Goal: Transaction & Acquisition: Purchase product/service

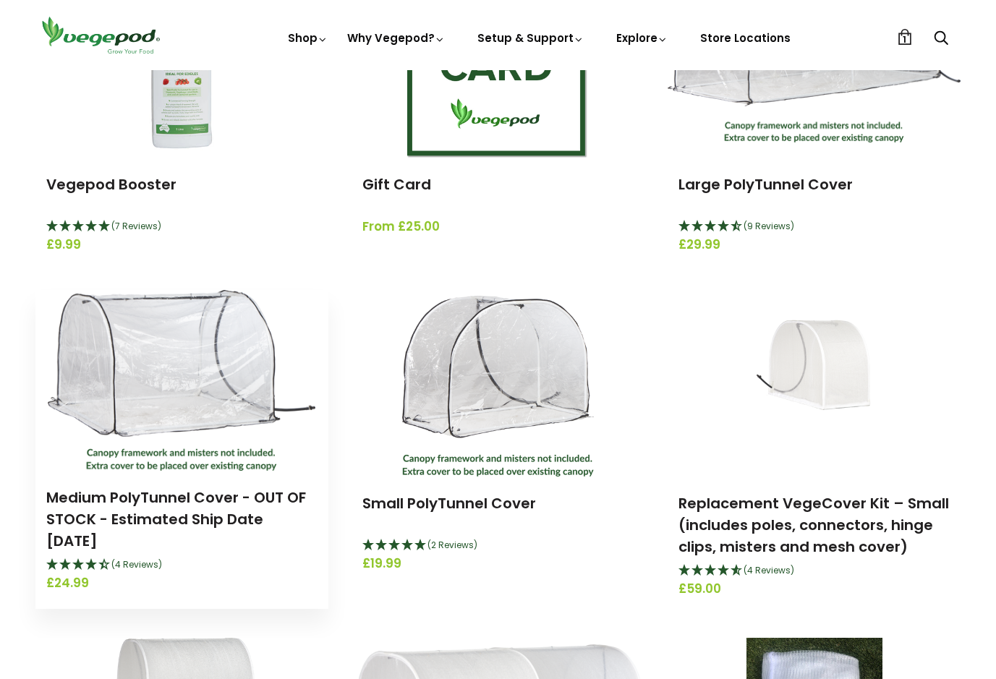
scroll to position [298, 0]
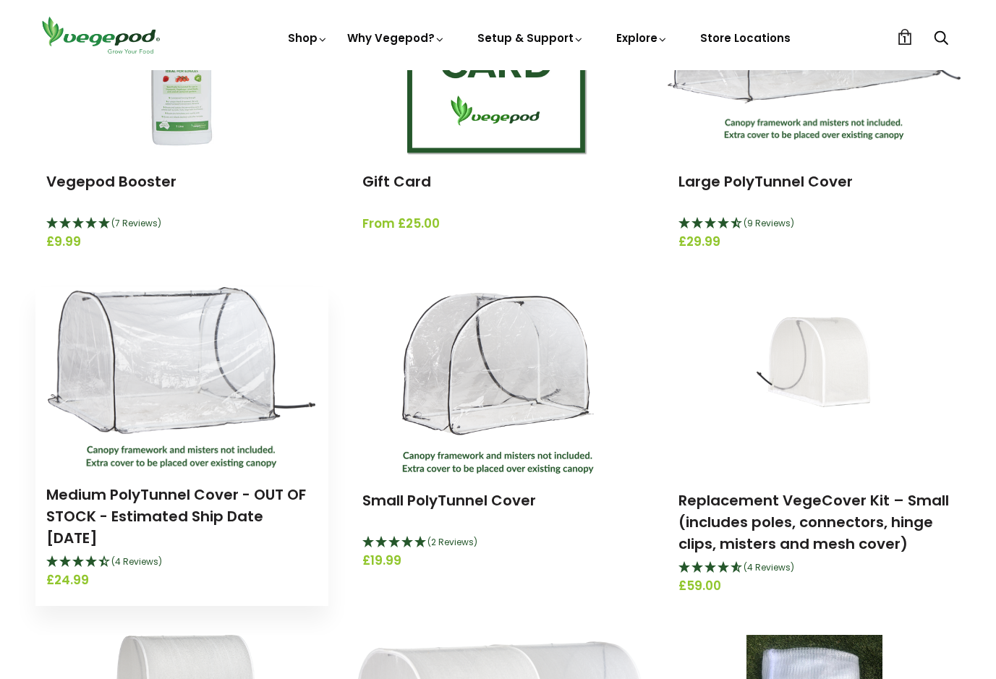
click at [175, 471] on div "Medium PolyTunnel Cover - OUT OF STOCK - Estimated Ship Date September 15th (4 …" at bounding box center [181, 537] width 293 height 138
click at [169, 401] on img at bounding box center [182, 377] width 268 height 181
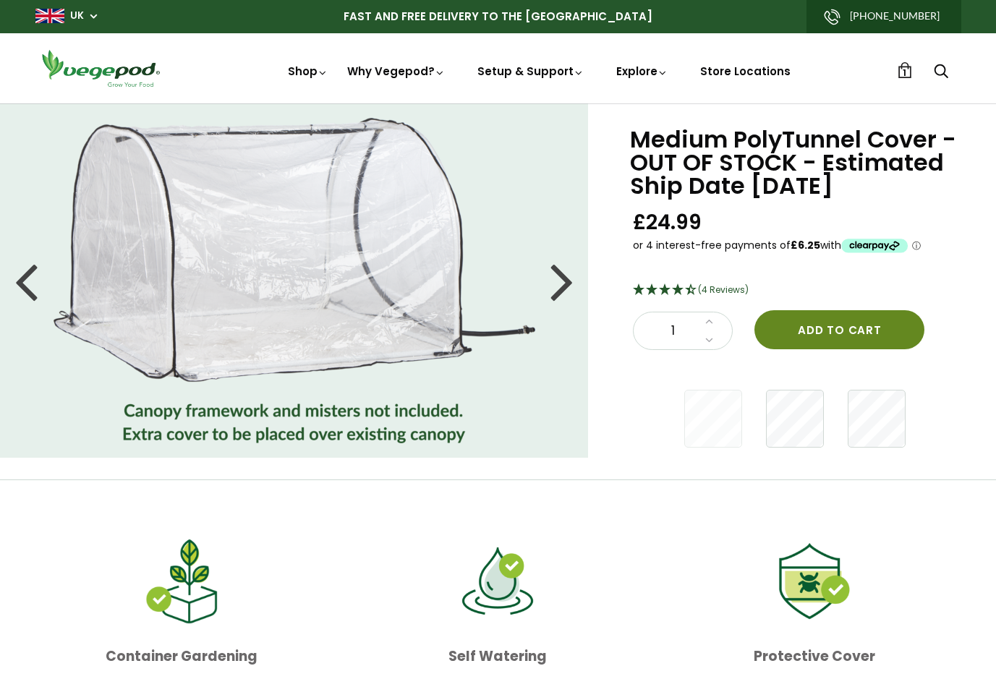
click at [813, 327] on button "Add to cart" at bounding box center [839, 329] width 170 height 39
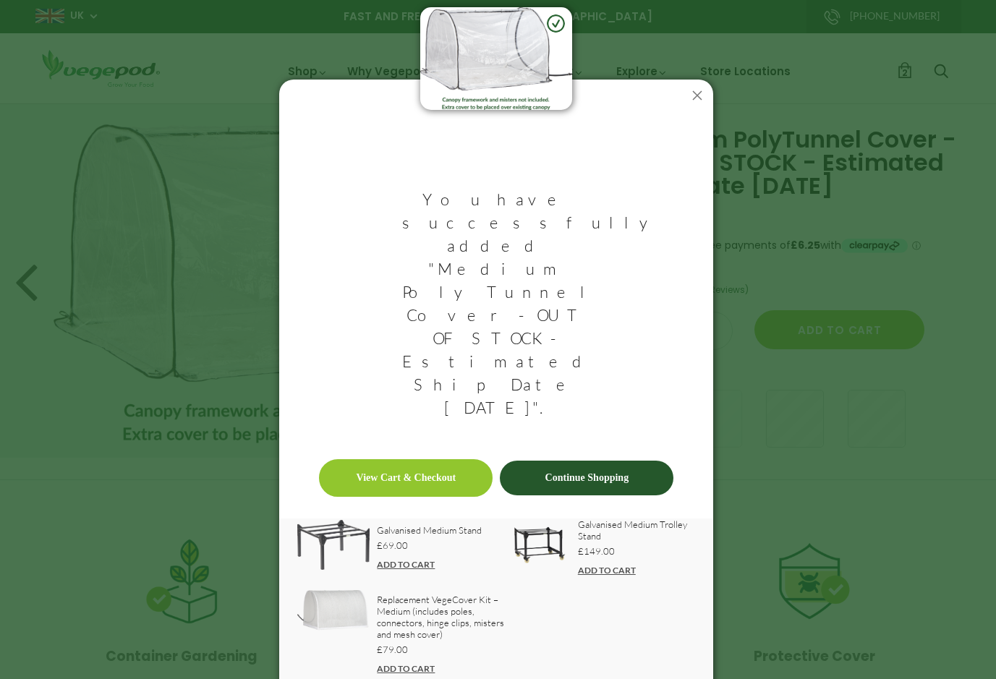
click at [428, 459] on link "View Cart & Checkout" at bounding box center [406, 478] width 174 height 38
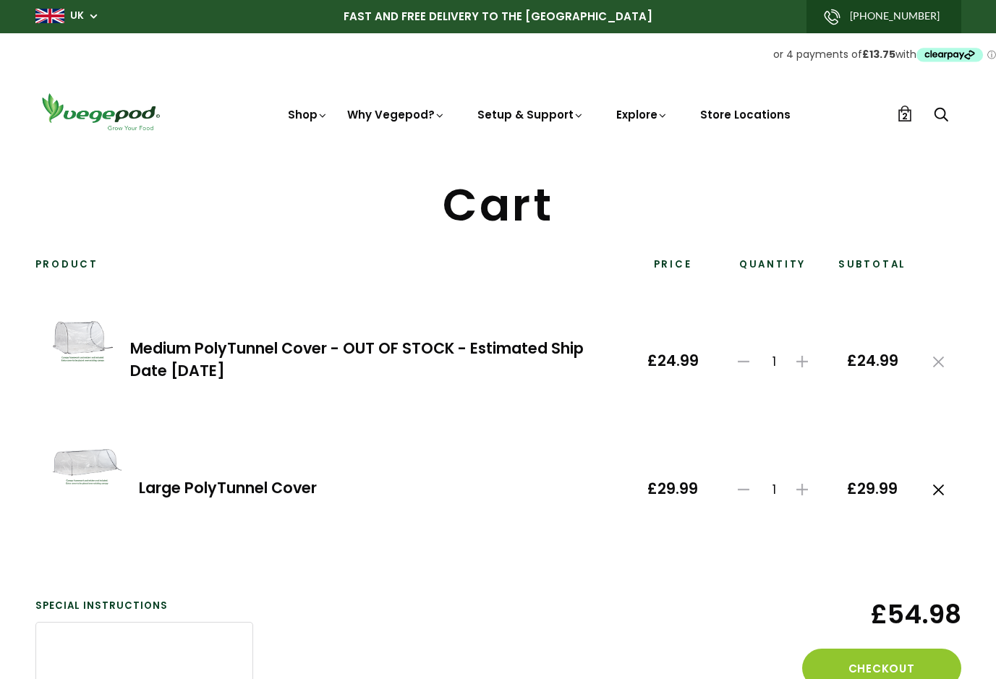
click at [940, 490] on icon at bounding box center [938, 490] width 11 height 11
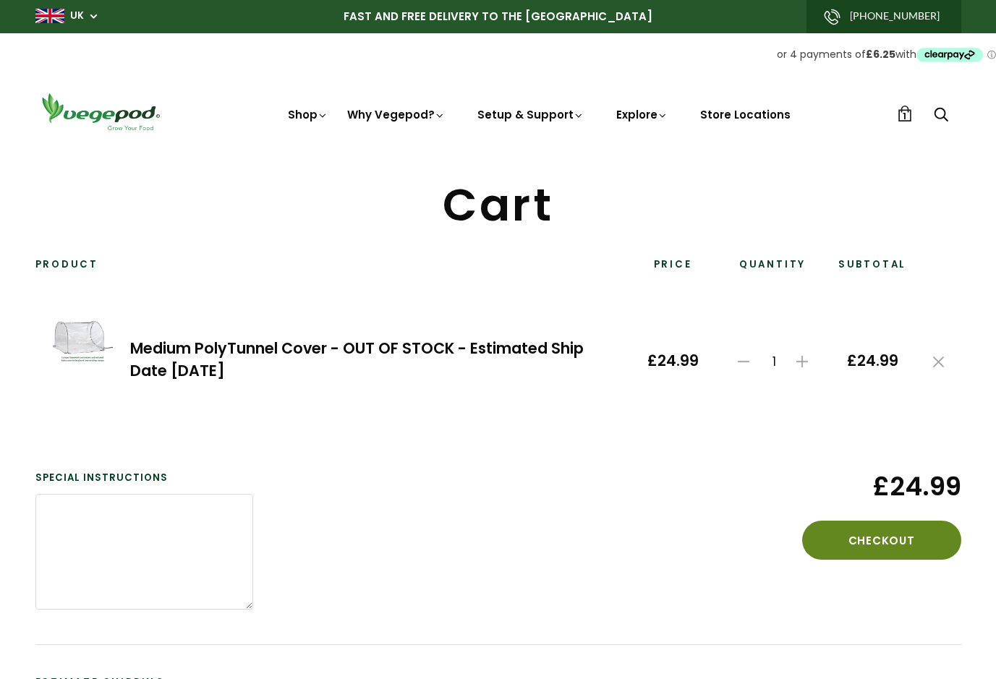
click at [893, 556] on button "Checkout" at bounding box center [881, 540] width 159 height 39
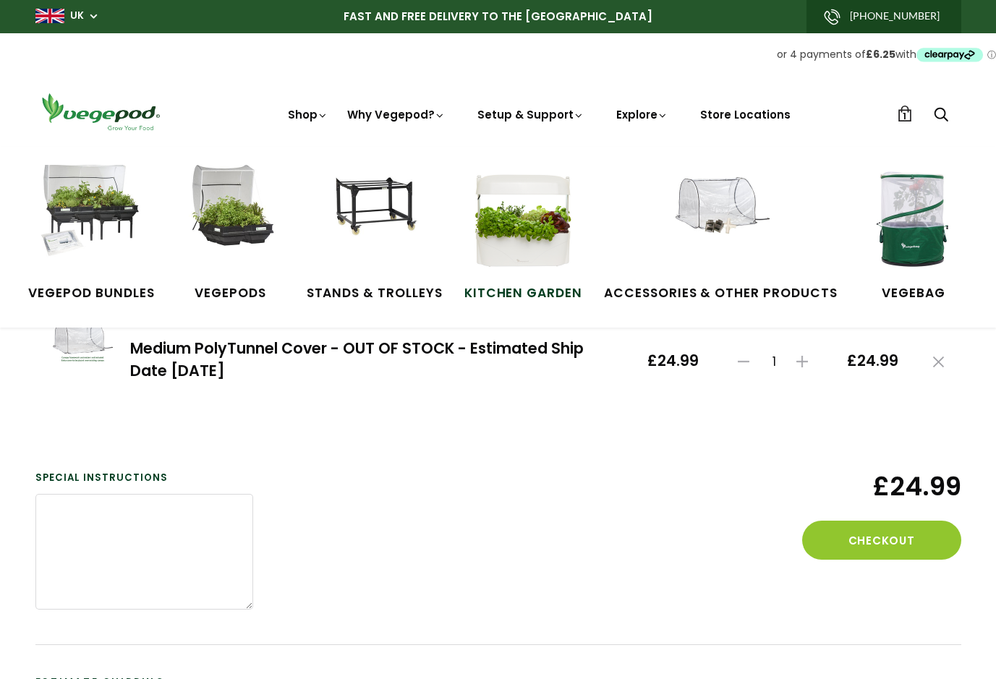
click at [489, 238] on img at bounding box center [523, 219] width 109 height 109
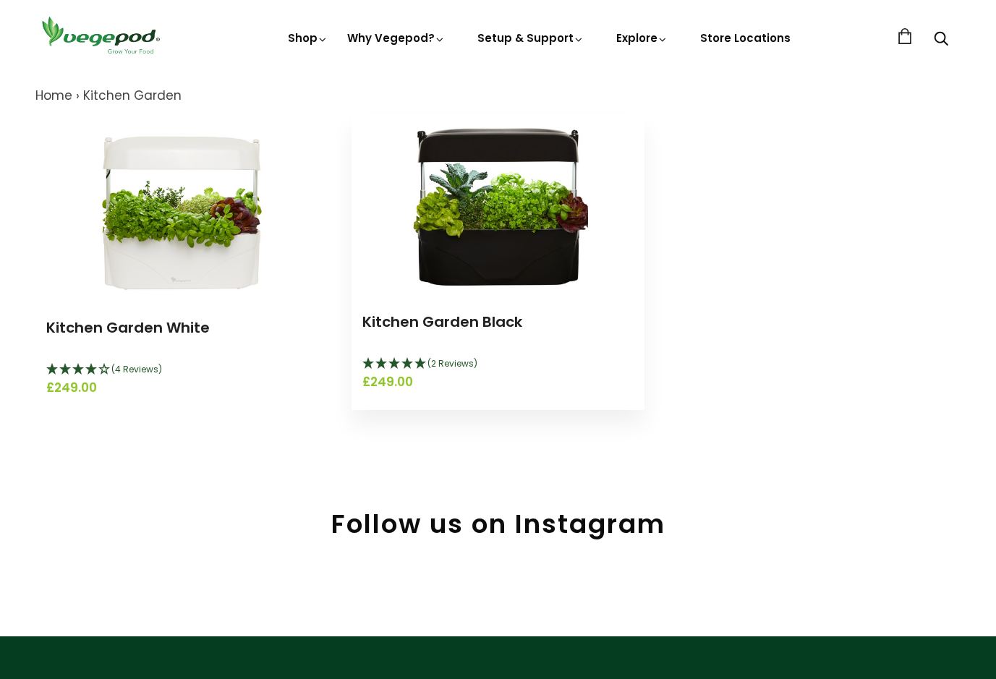
scroll to position [154, 0]
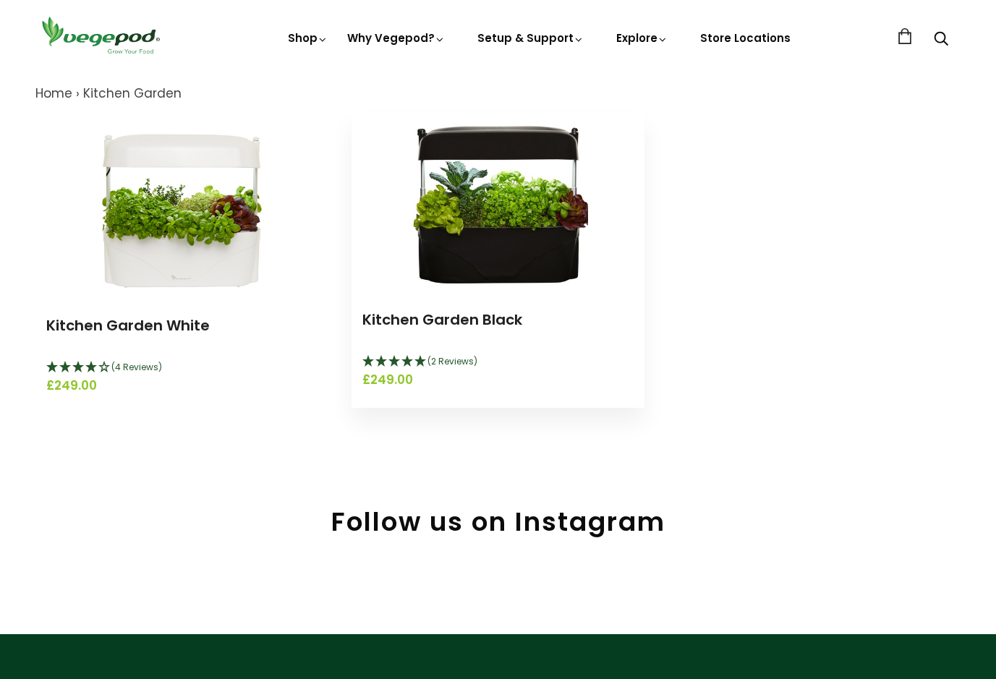
click at [497, 273] on img at bounding box center [497, 202] width 181 height 181
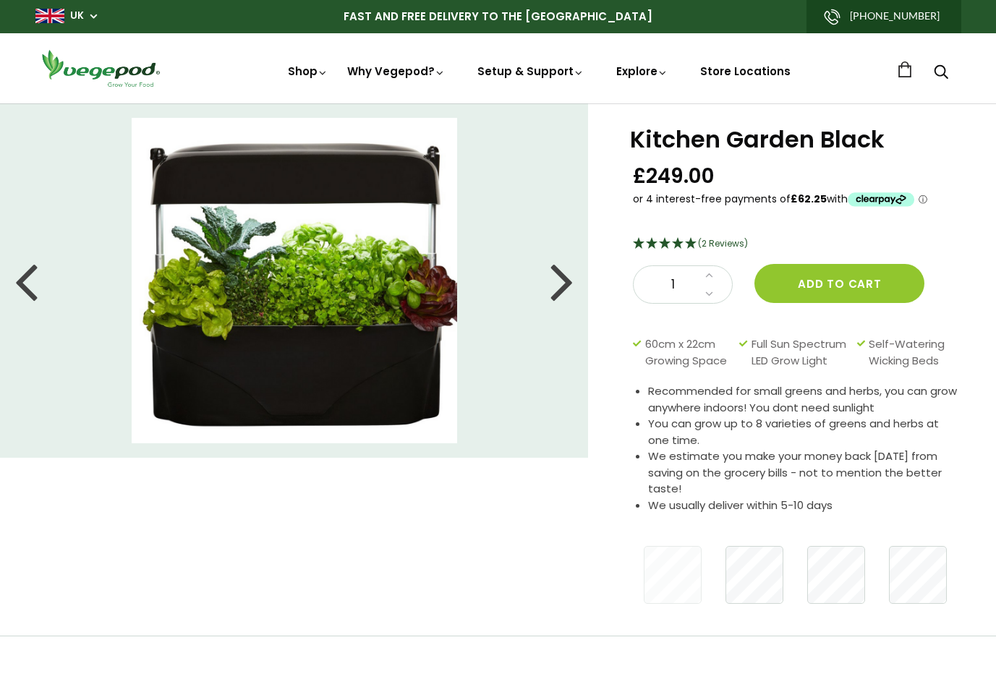
click at [568, 284] on div at bounding box center [561, 280] width 23 height 65
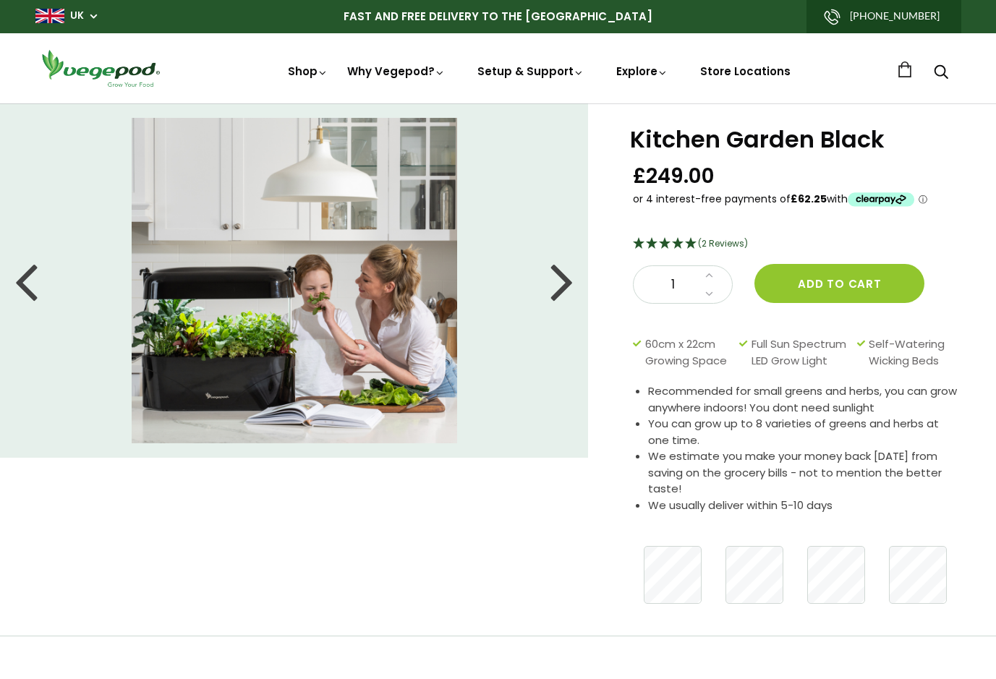
click at [568, 284] on div at bounding box center [561, 280] width 23 height 65
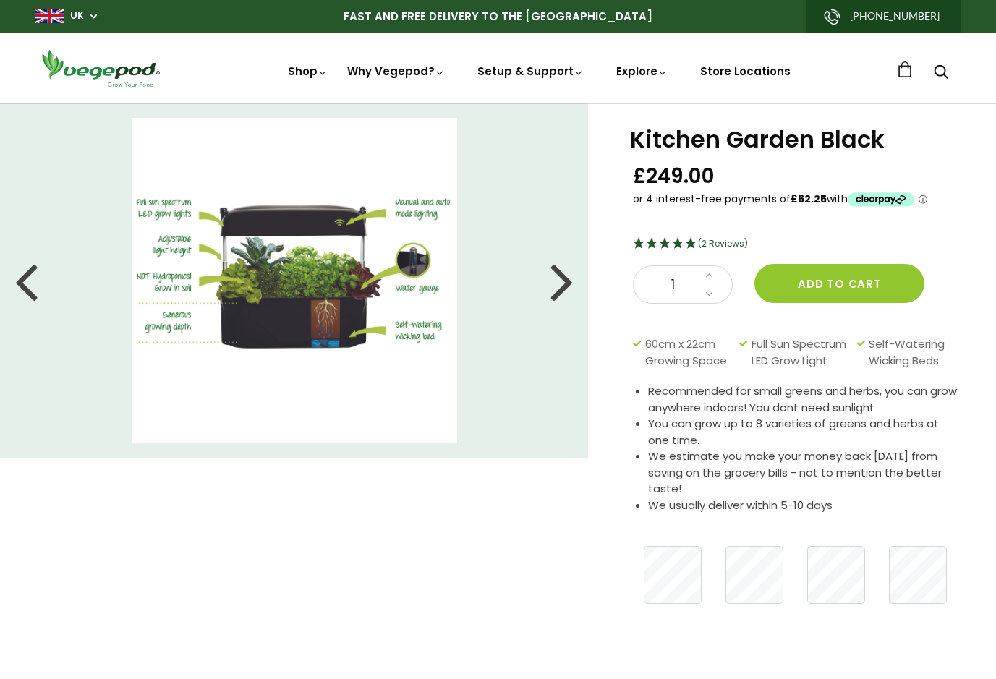
click at [568, 284] on div at bounding box center [561, 280] width 23 height 65
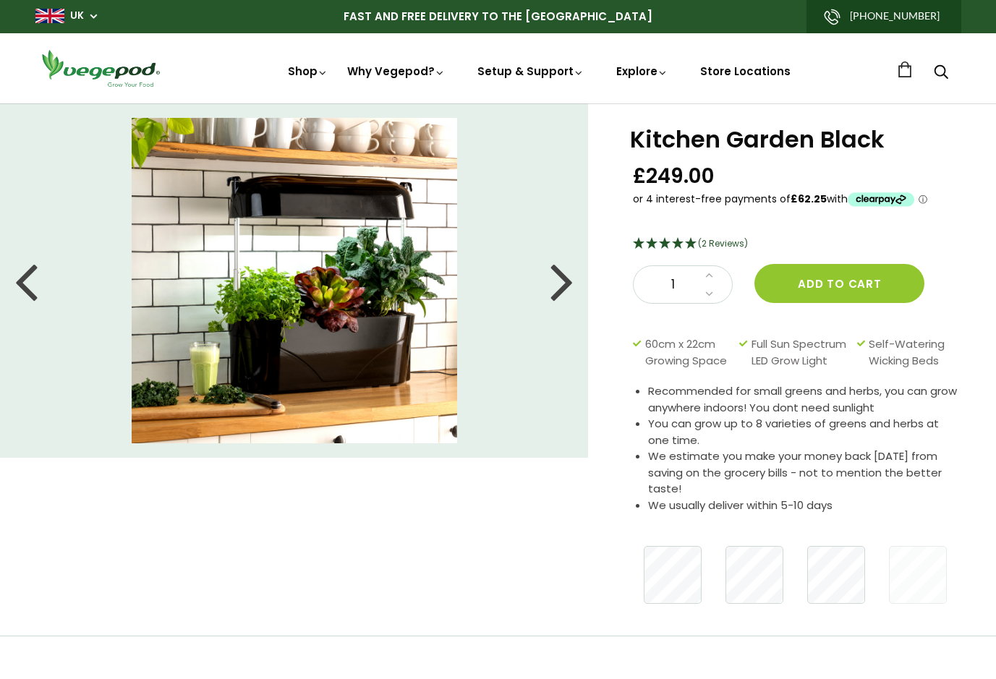
click at [568, 284] on div at bounding box center [561, 280] width 23 height 65
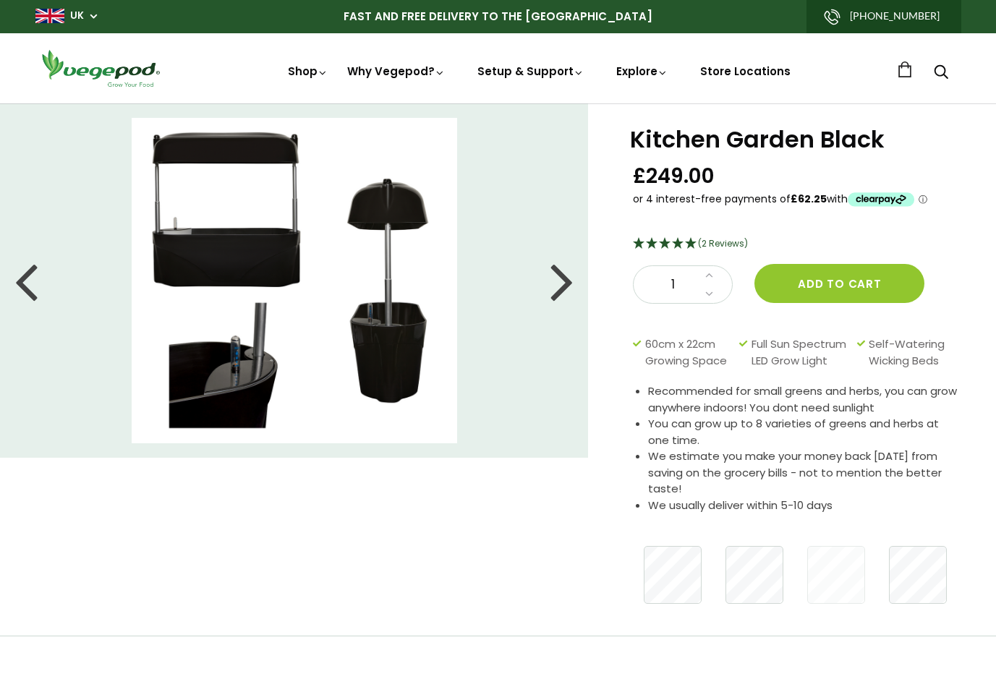
click at [568, 284] on div at bounding box center [561, 280] width 23 height 65
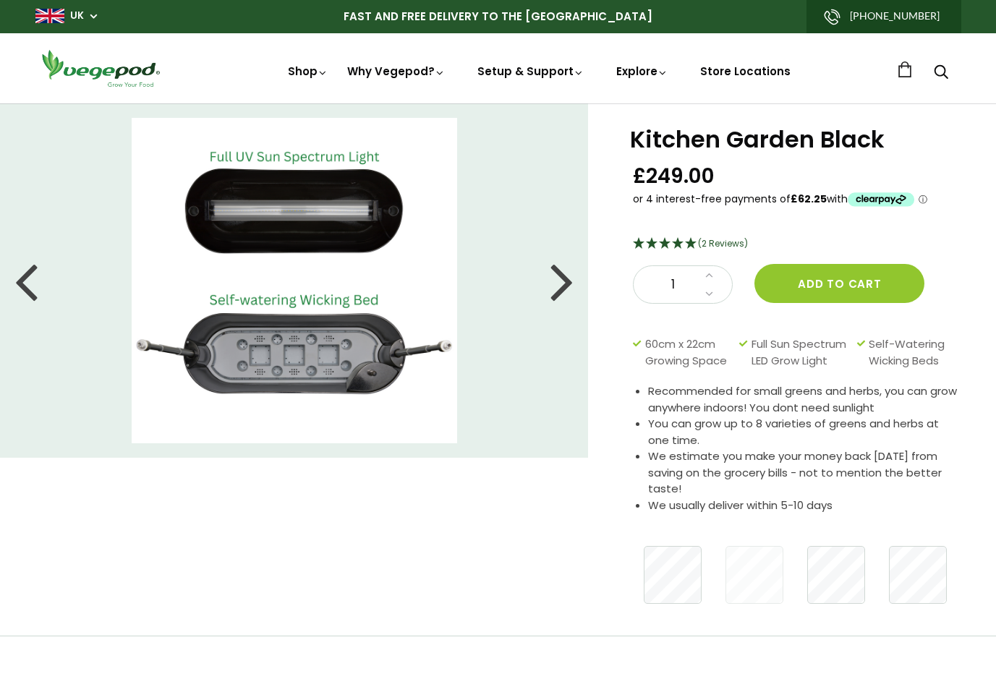
click at [568, 284] on div at bounding box center [561, 280] width 23 height 65
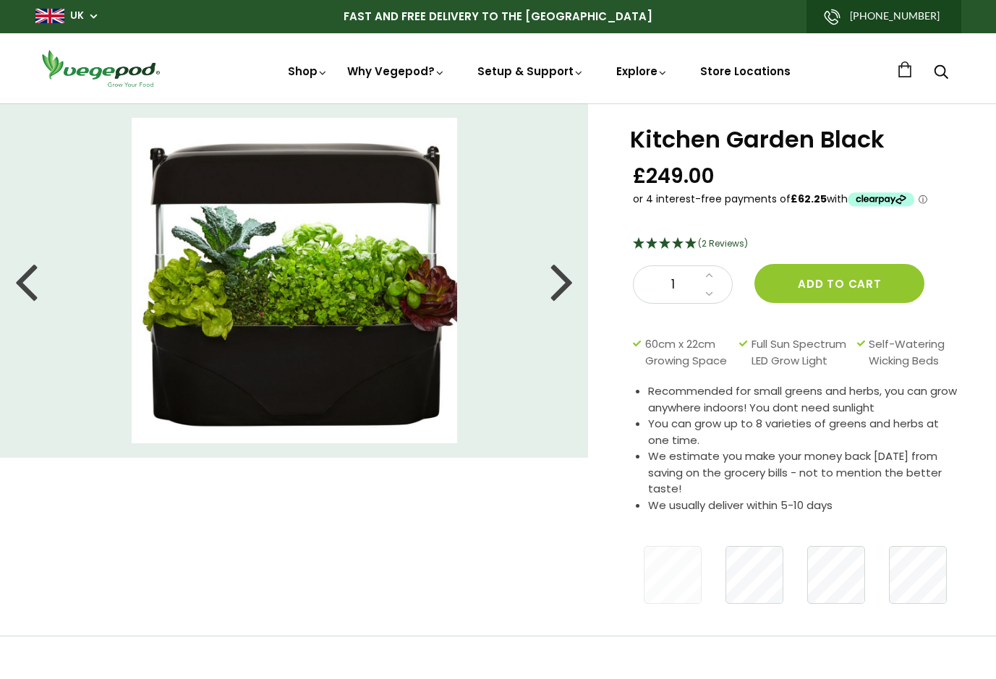
click at [568, 284] on div at bounding box center [561, 280] width 23 height 65
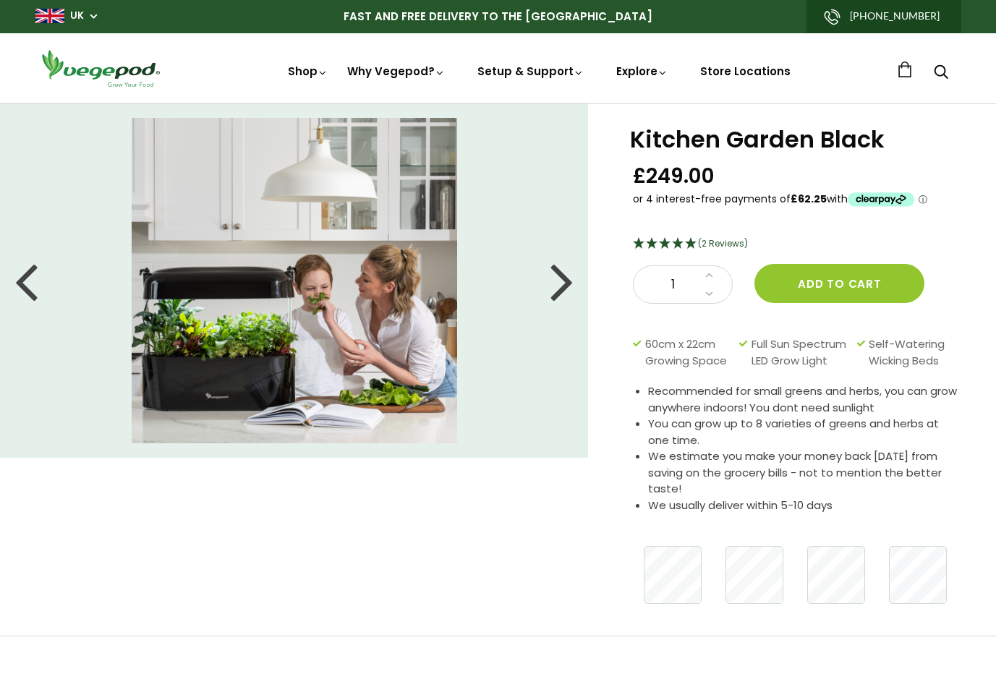
click at [568, 284] on div at bounding box center [561, 280] width 23 height 65
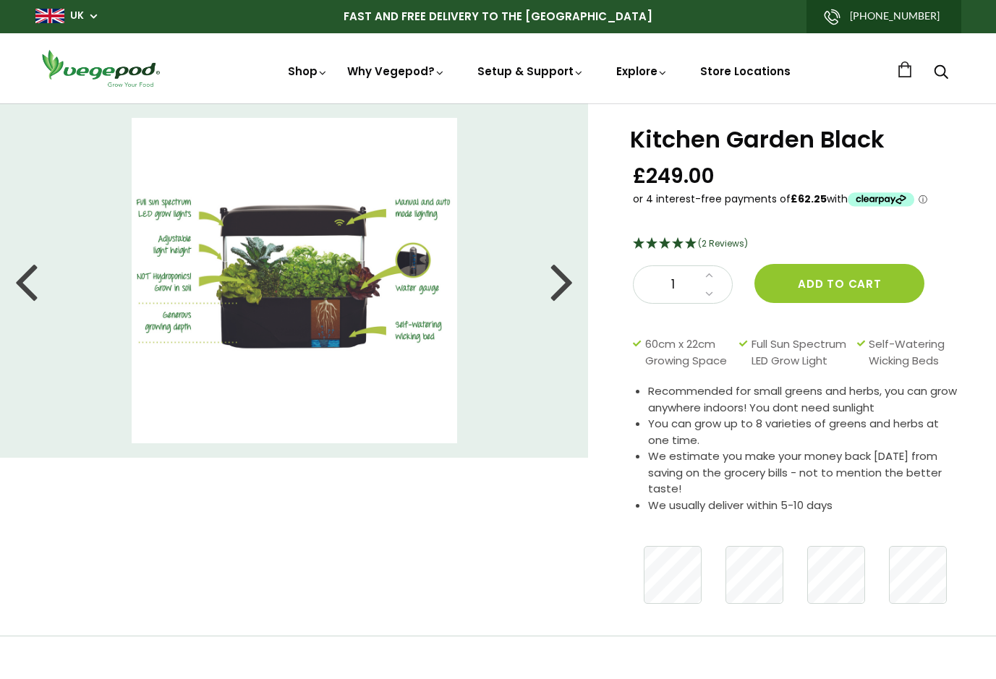
click at [568, 287] on div at bounding box center [561, 280] width 23 height 65
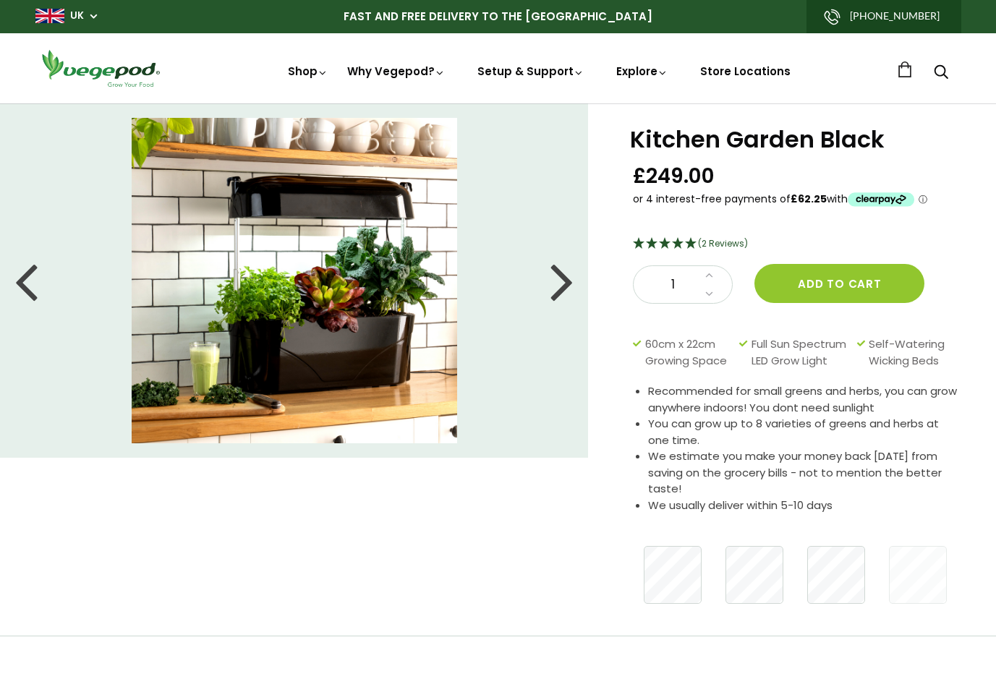
click at [568, 287] on div at bounding box center [561, 280] width 23 height 65
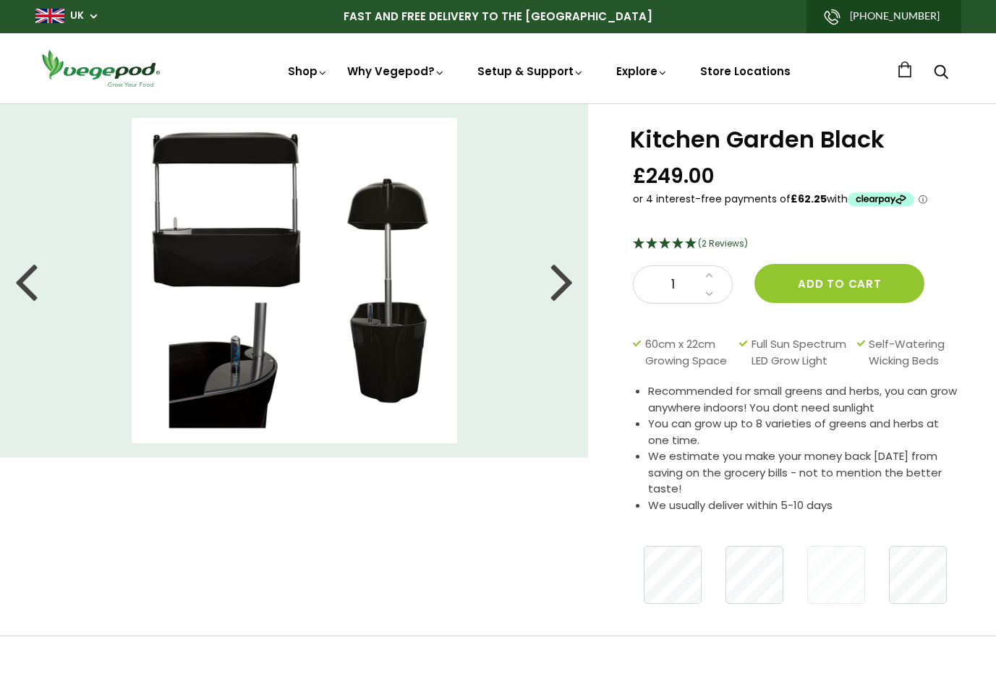
click at [568, 287] on div at bounding box center [561, 280] width 23 height 65
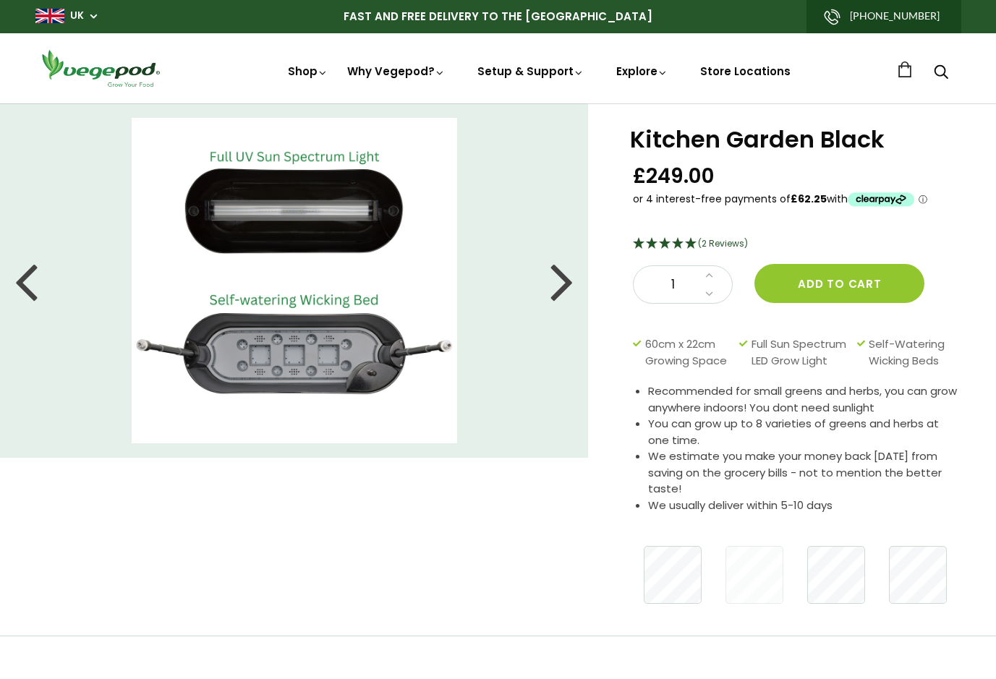
click at [568, 287] on div at bounding box center [561, 280] width 23 height 65
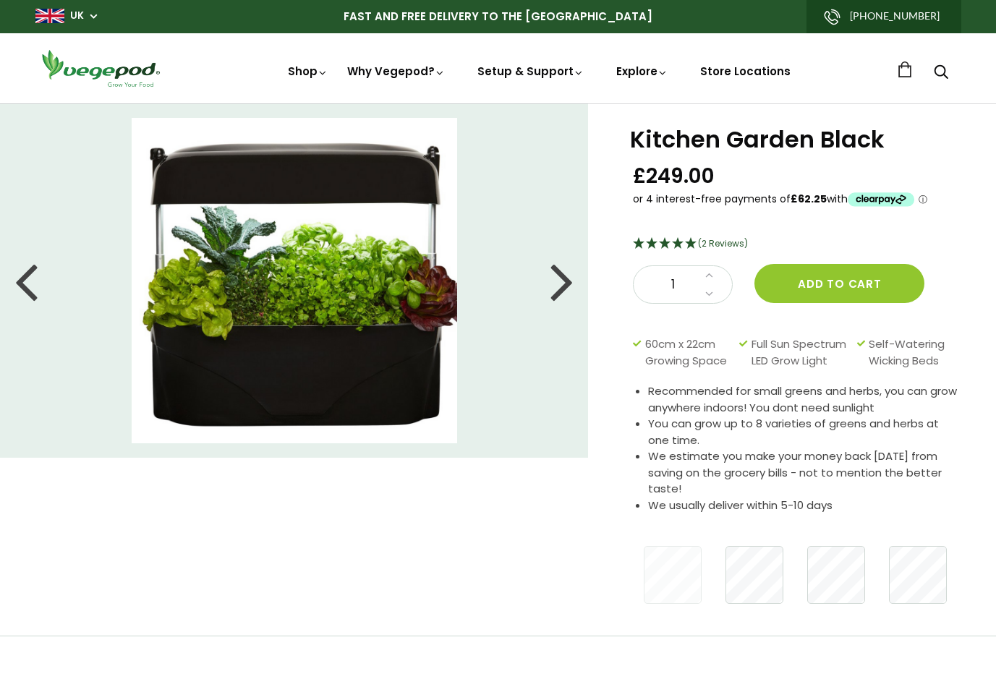
click at [568, 287] on div at bounding box center [561, 280] width 23 height 65
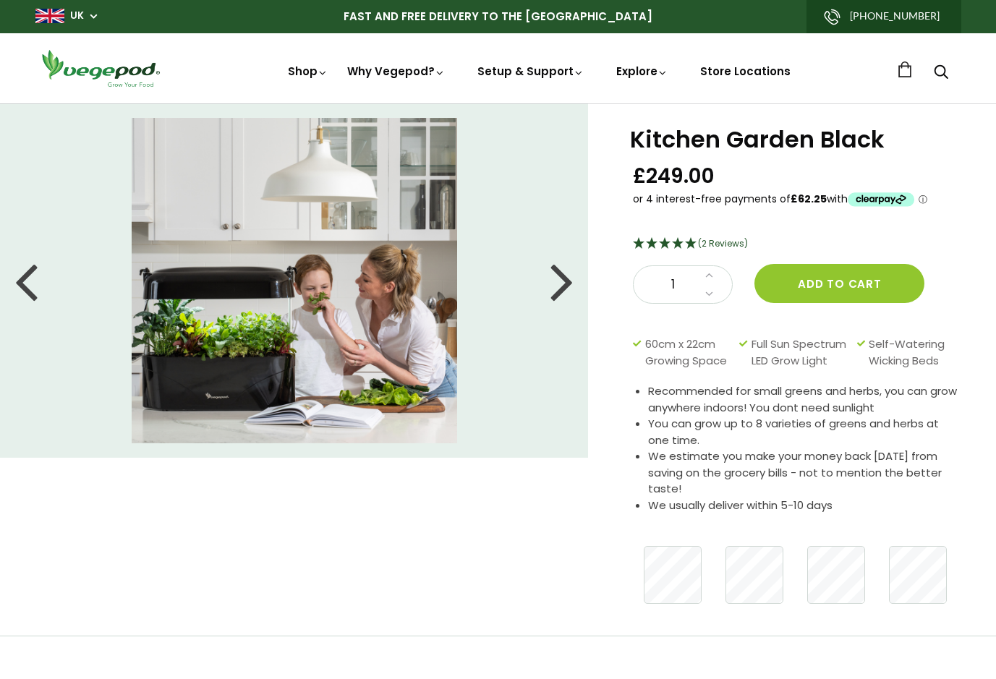
click at [568, 287] on div at bounding box center [561, 280] width 23 height 65
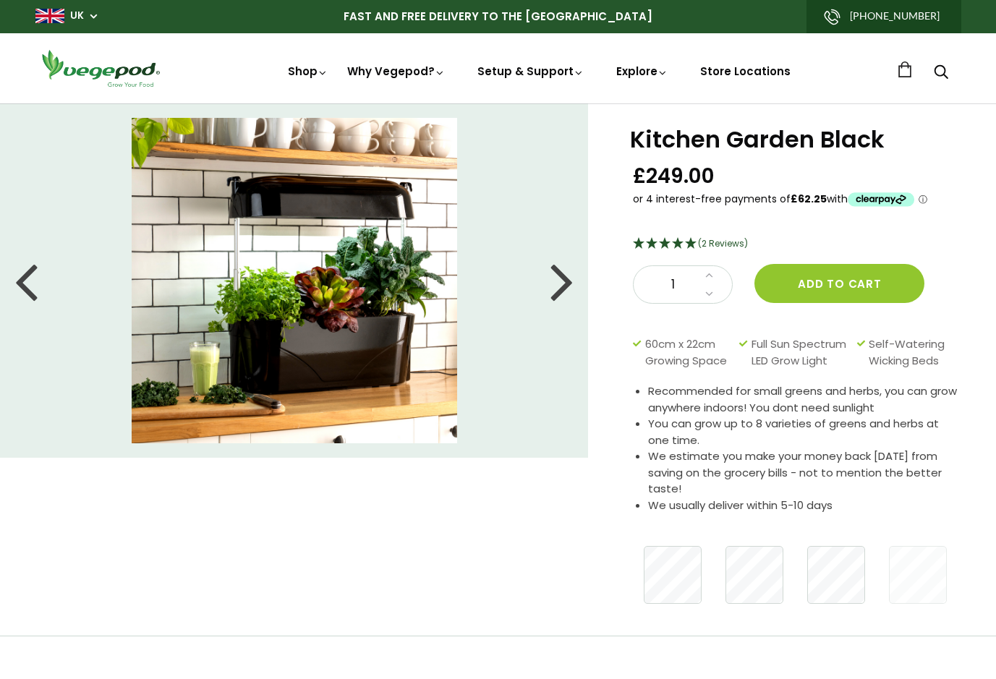
click at [573, 286] on div at bounding box center [561, 280] width 23 height 65
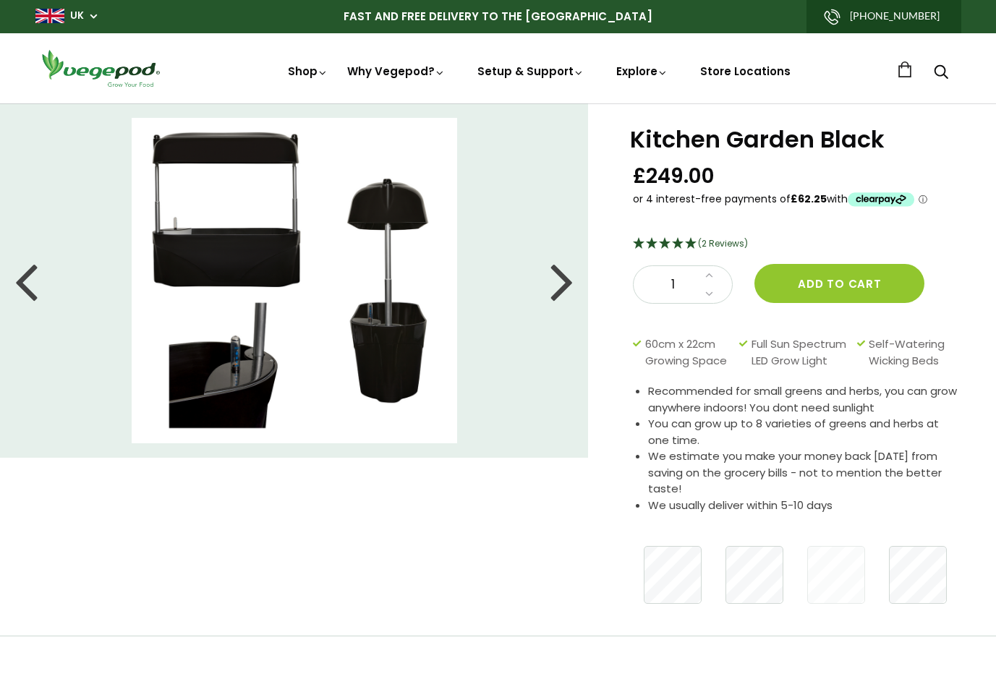
click at [573, 286] on div at bounding box center [561, 280] width 23 height 65
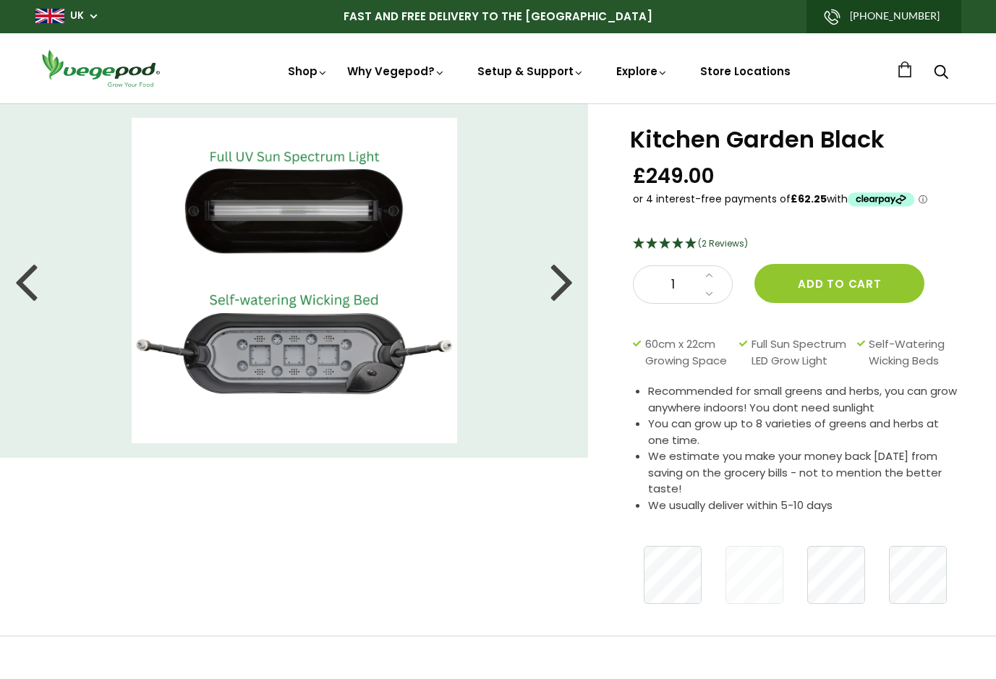
click at [573, 286] on div at bounding box center [561, 280] width 23 height 65
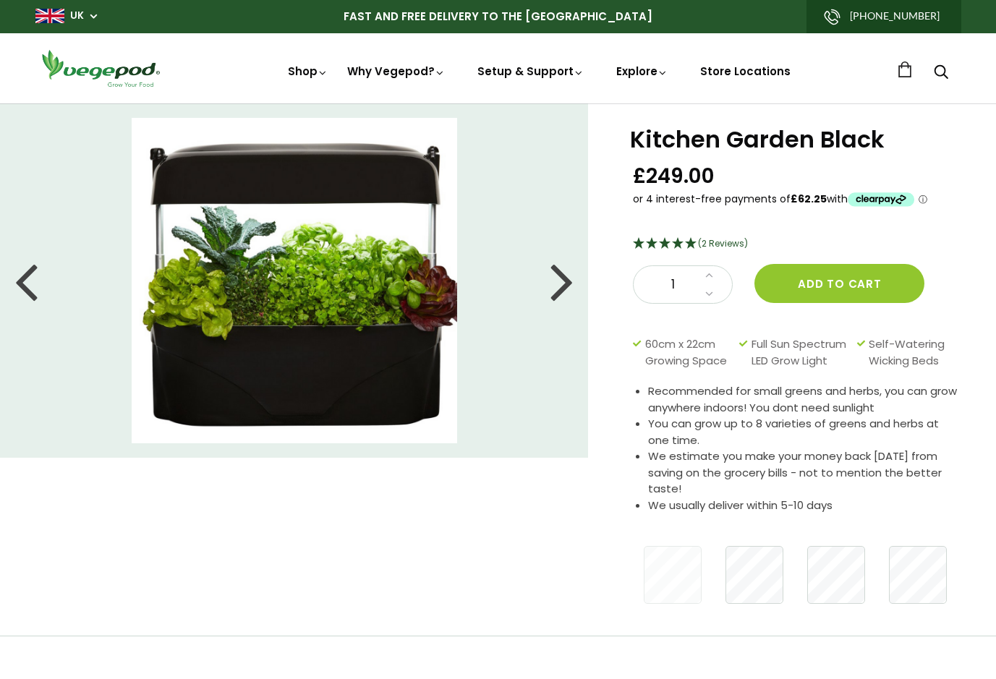
click at [573, 286] on div at bounding box center [561, 280] width 23 height 65
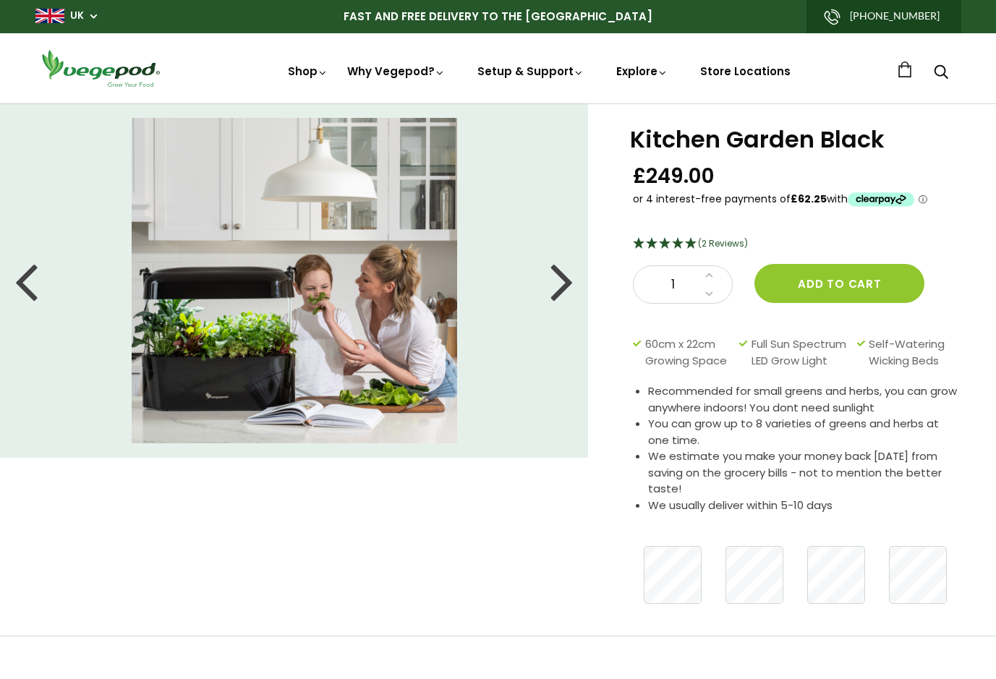
click at [573, 286] on div at bounding box center [561, 280] width 23 height 65
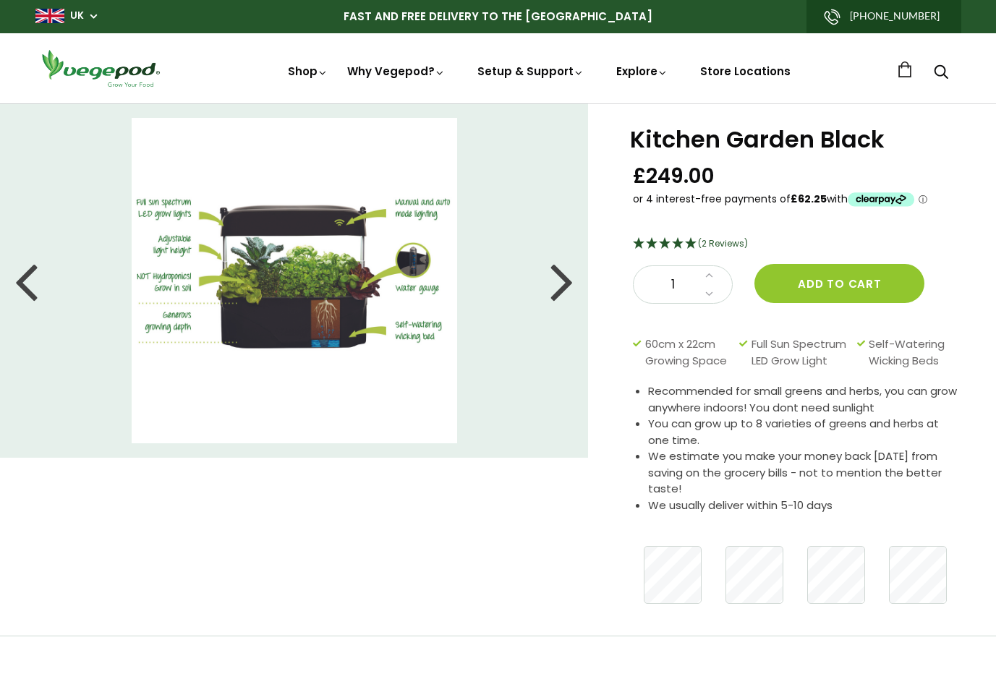
click at [567, 277] on div at bounding box center [561, 280] width 23 height 65
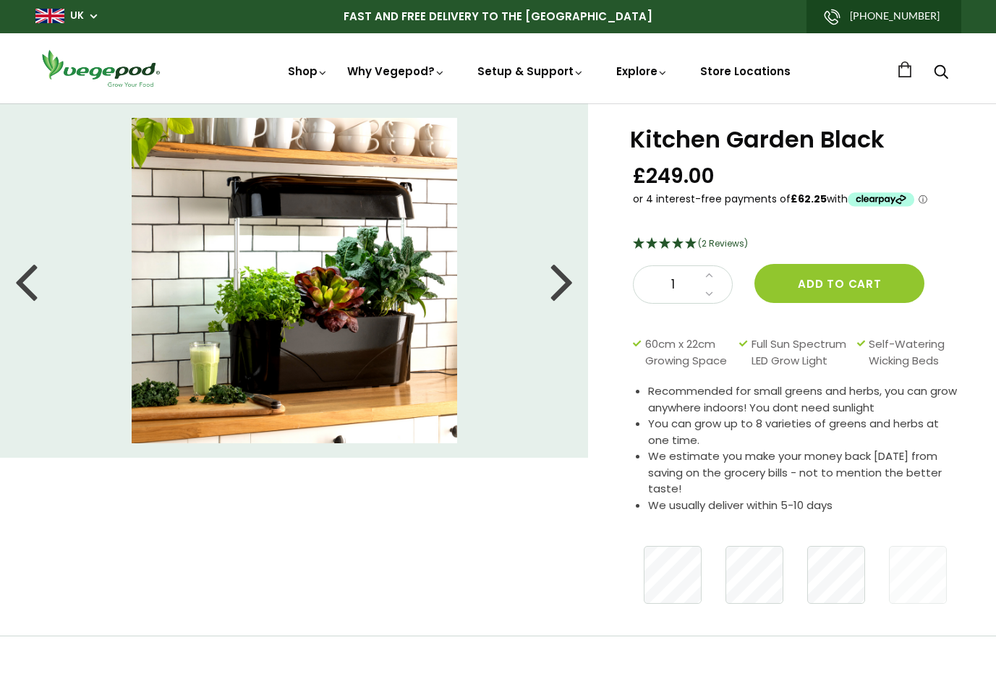
click at [567, 277] on div at bounding box center [561, 280] width 23 height 65
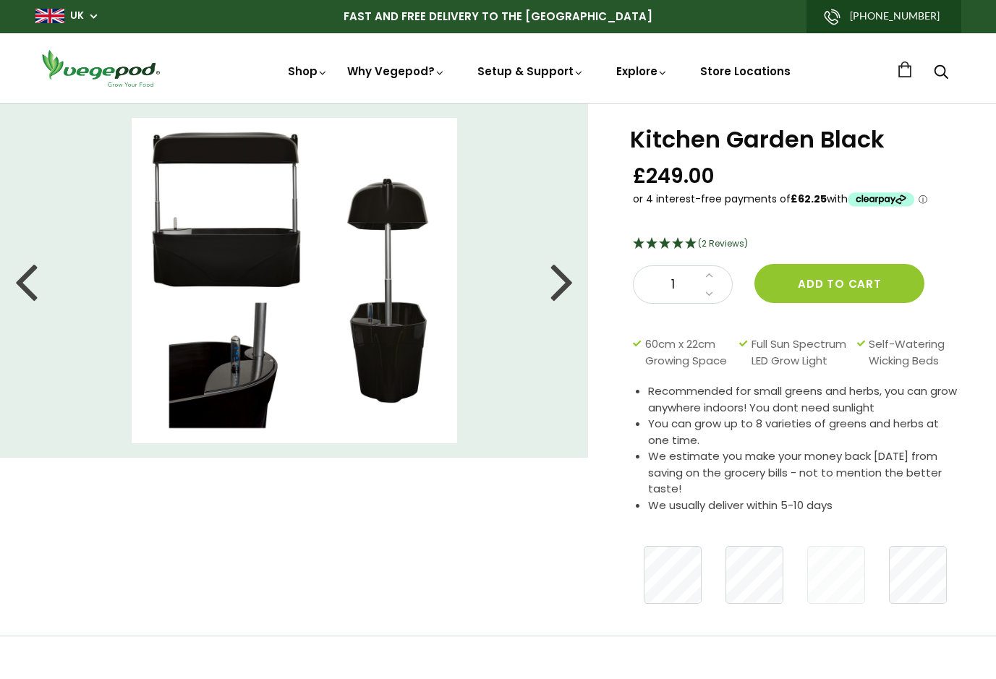
click at [567, 277] on div at bounding box center [561, 280] width 23 height 65
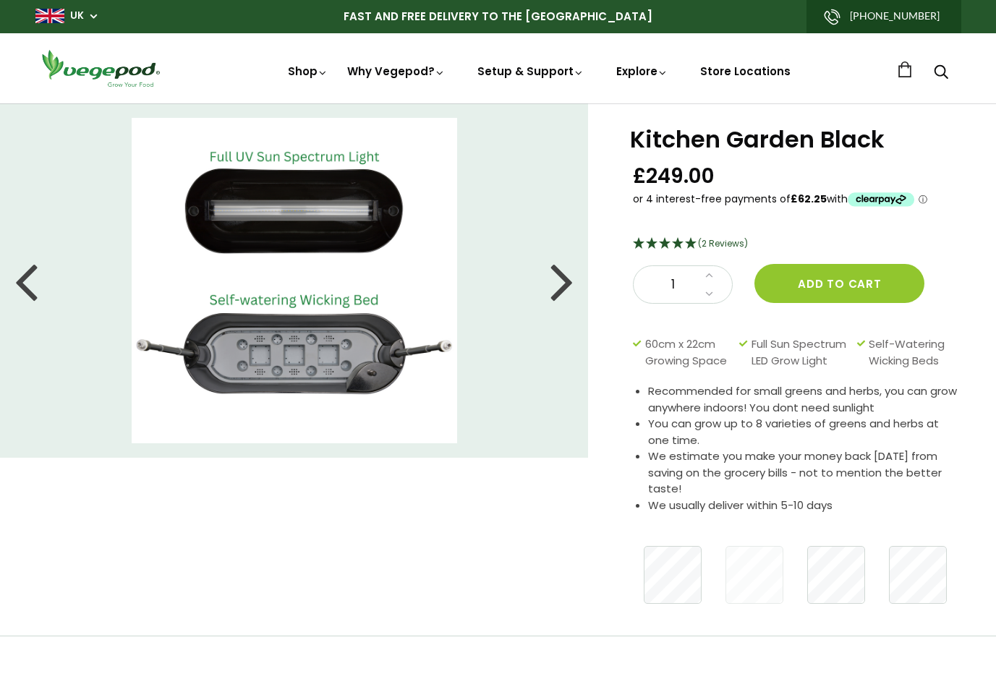
click at [567, 277] on div at bounding box center [561, 280] width 23 height 65
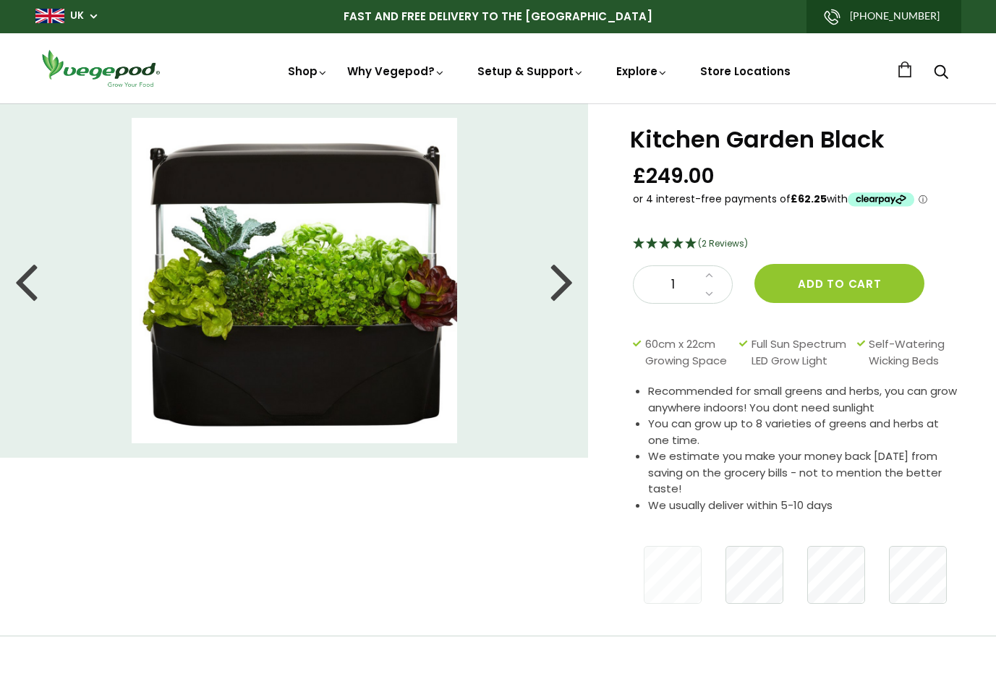
click at [567, 277] on div at bounding box center [561, 280] width 23 height 65
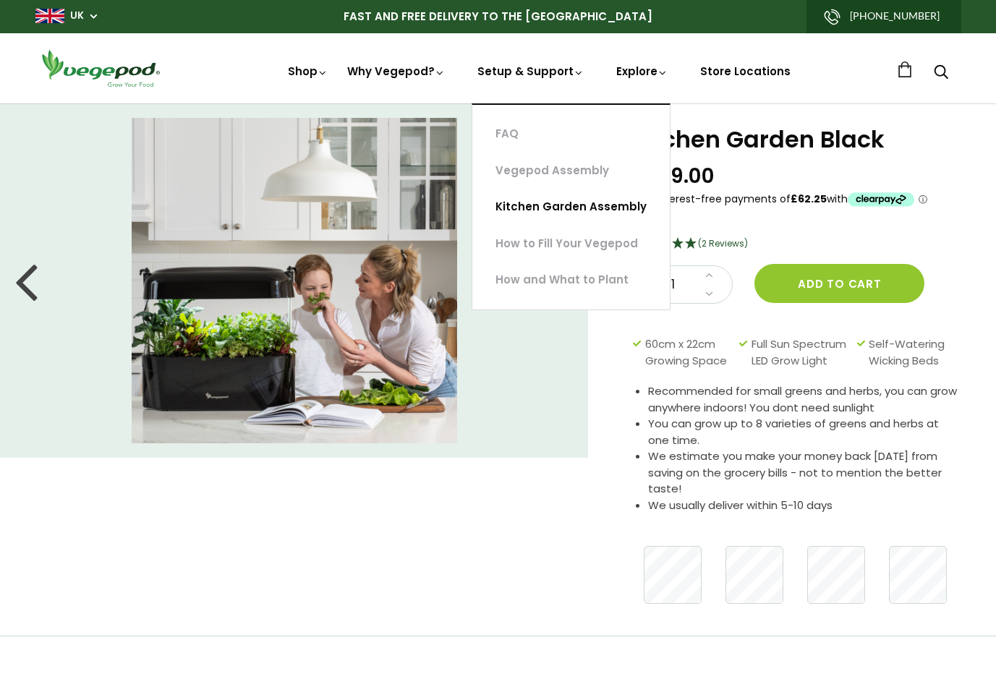
click at [569, 203] on link "Kitchen Garden Assembly" at bounding box center [570, 207] width 197 height 37
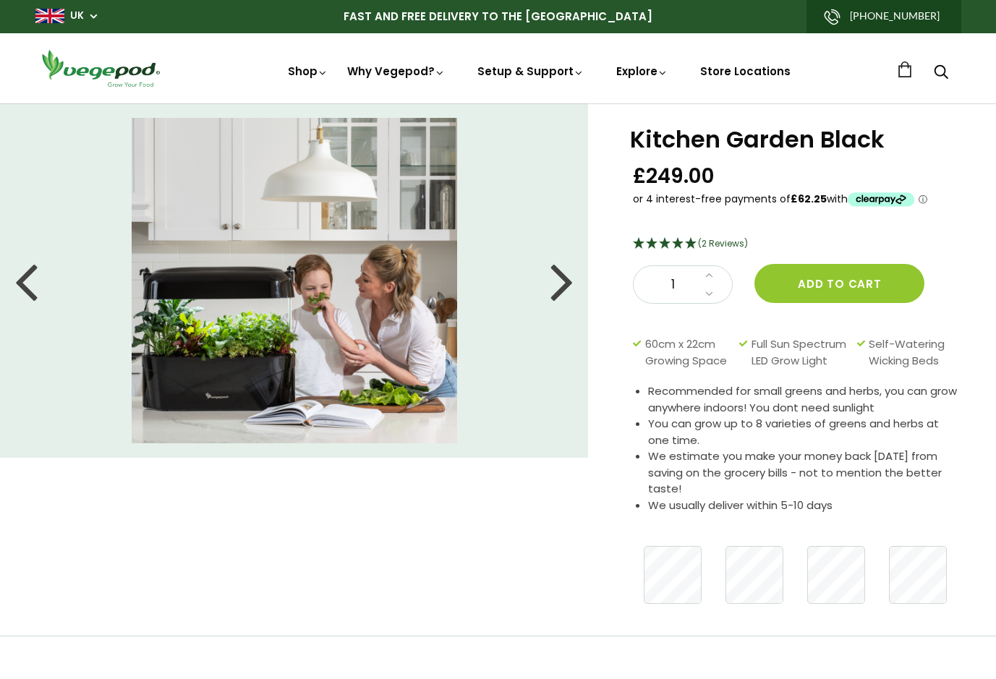
click at [571, 286] on div at bounding box center [561, 280] width 23 height 65
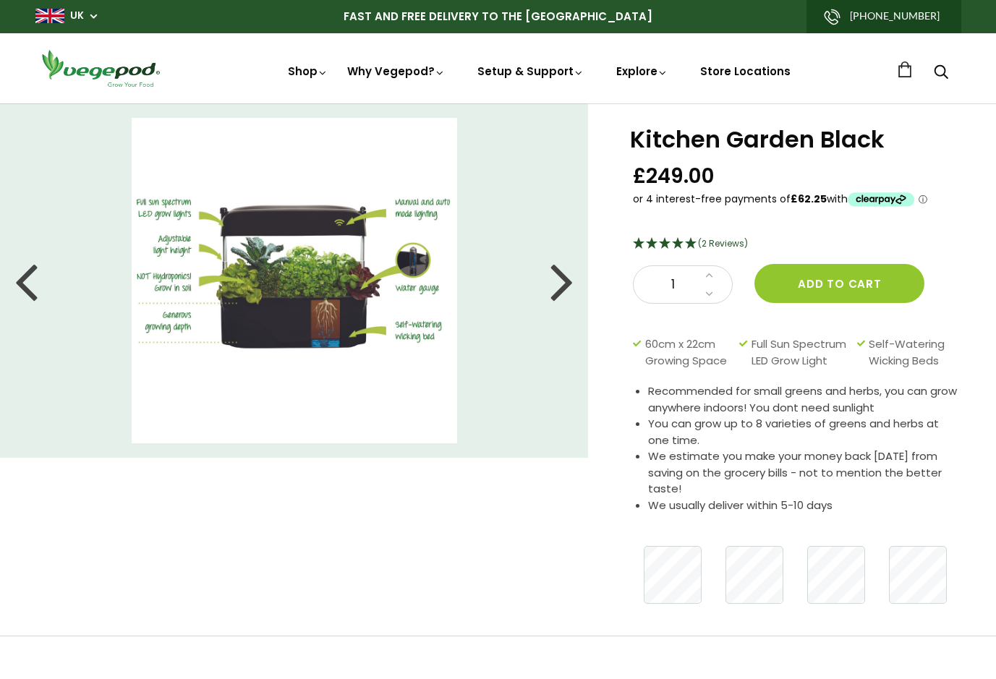
click at [571, 286] on div at bounding box center [561, 280] width 23 height 65
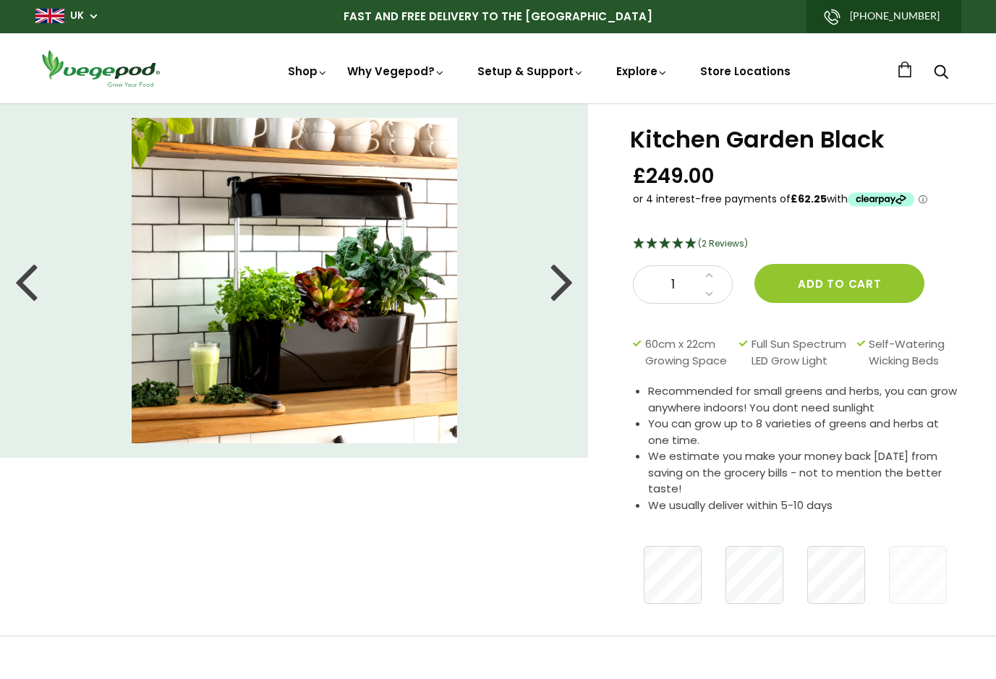
click at [571, 286] on div at bounding box center [561, 280] width 23 height 65
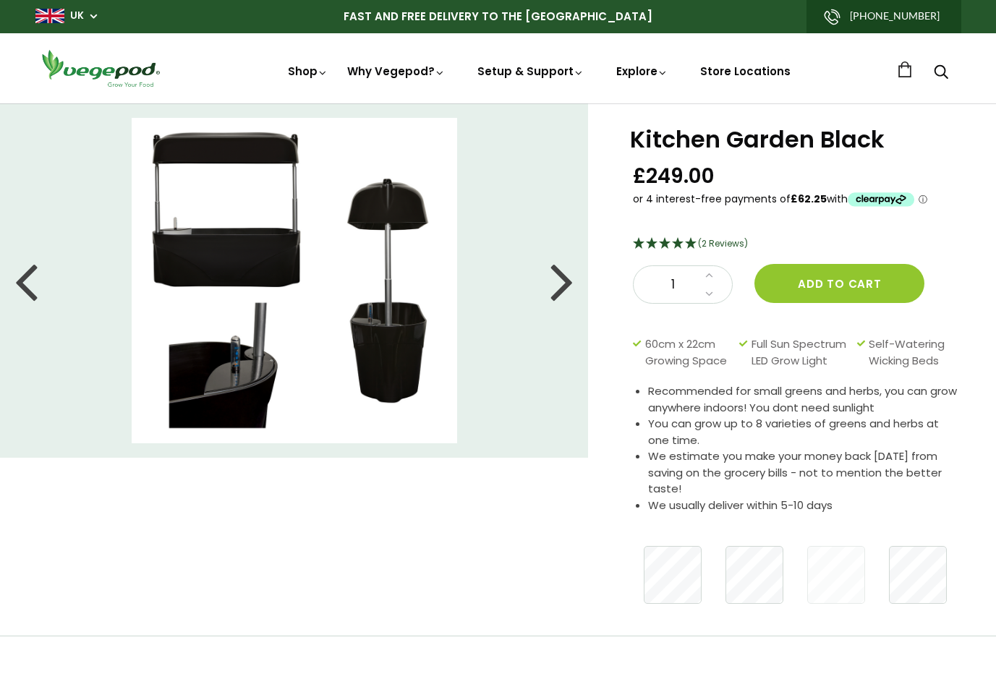
click at [571, 286] on div at bounding box center [561, 280] width 23 height 65
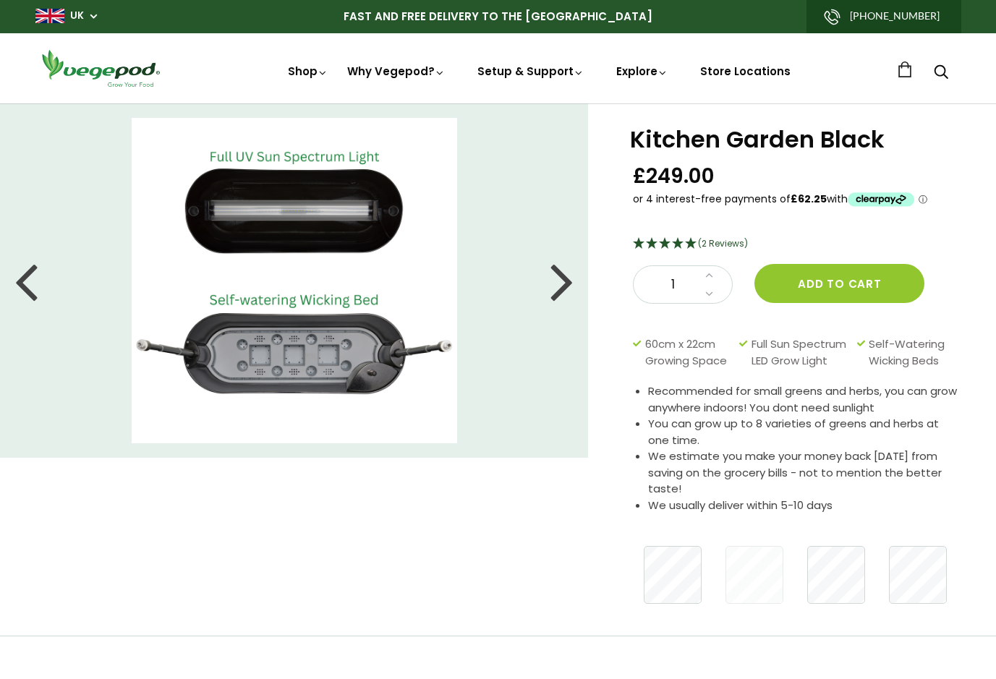
click at [571, 285] on div at bounding box center [561, 280] width 23 height 65
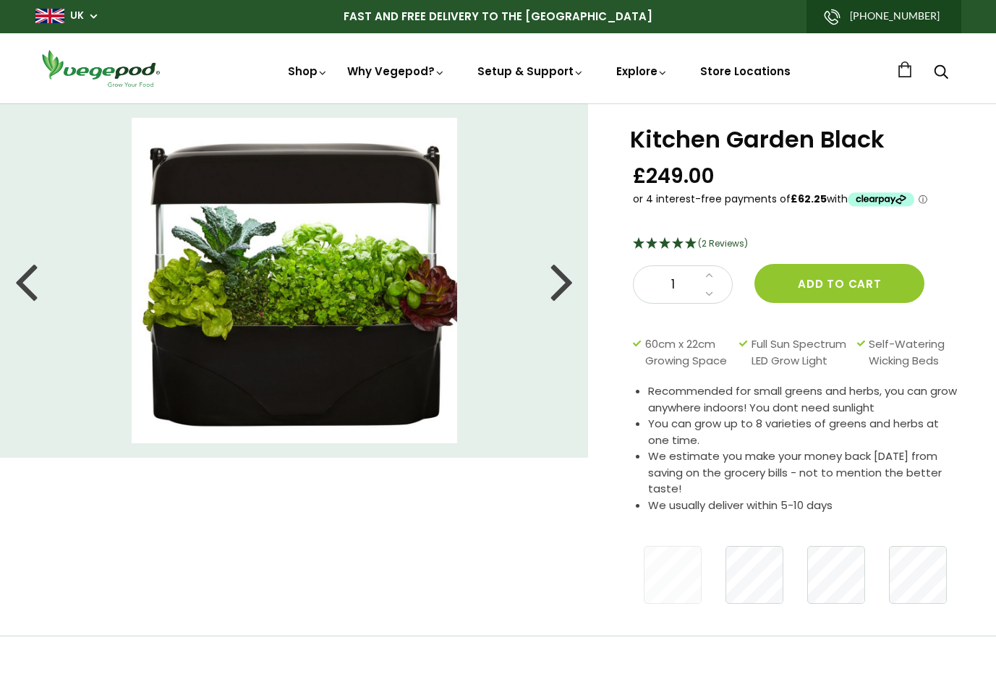
click at [571, 285] on div at bounding box center [561, 280] width 23 height 65
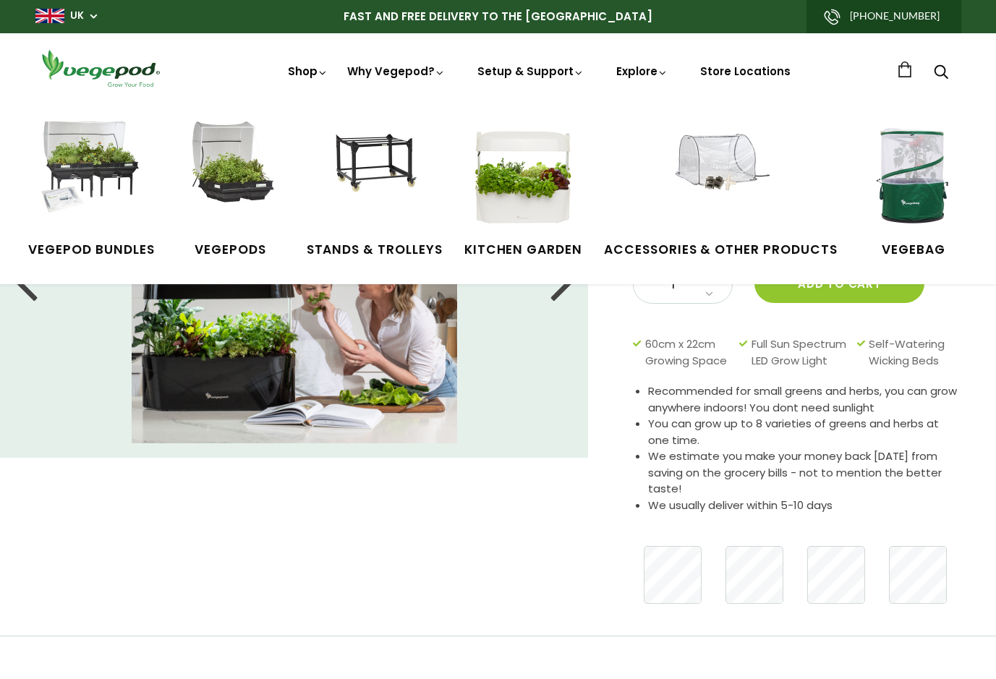
click at [303, 67] on link "Shop" at bounding box center [308, 92] width 41 height 56
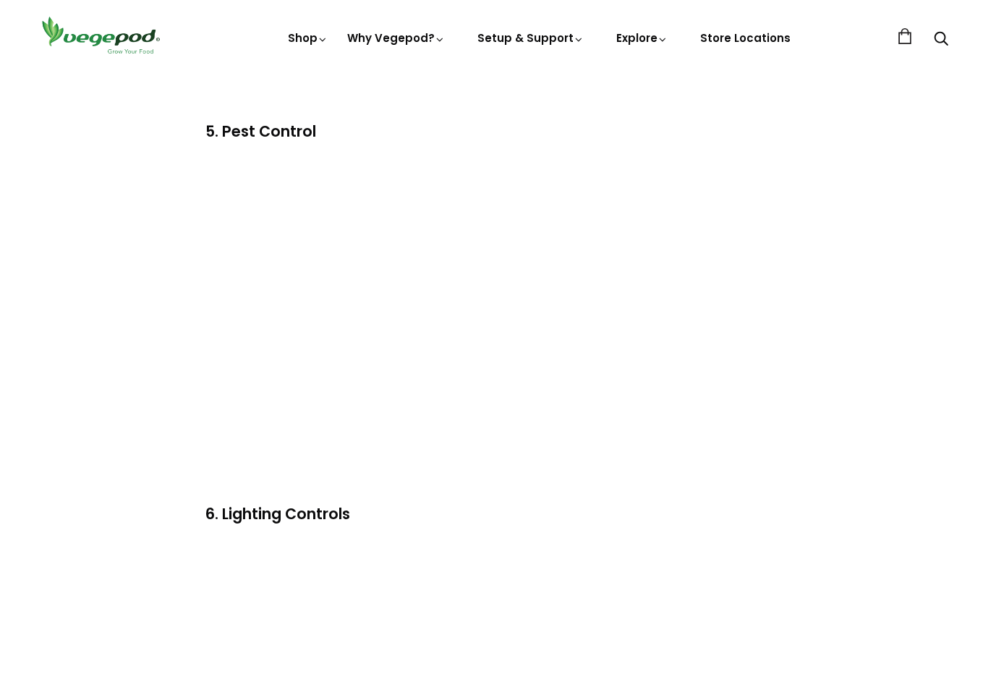
scroll to position [1716, 0]
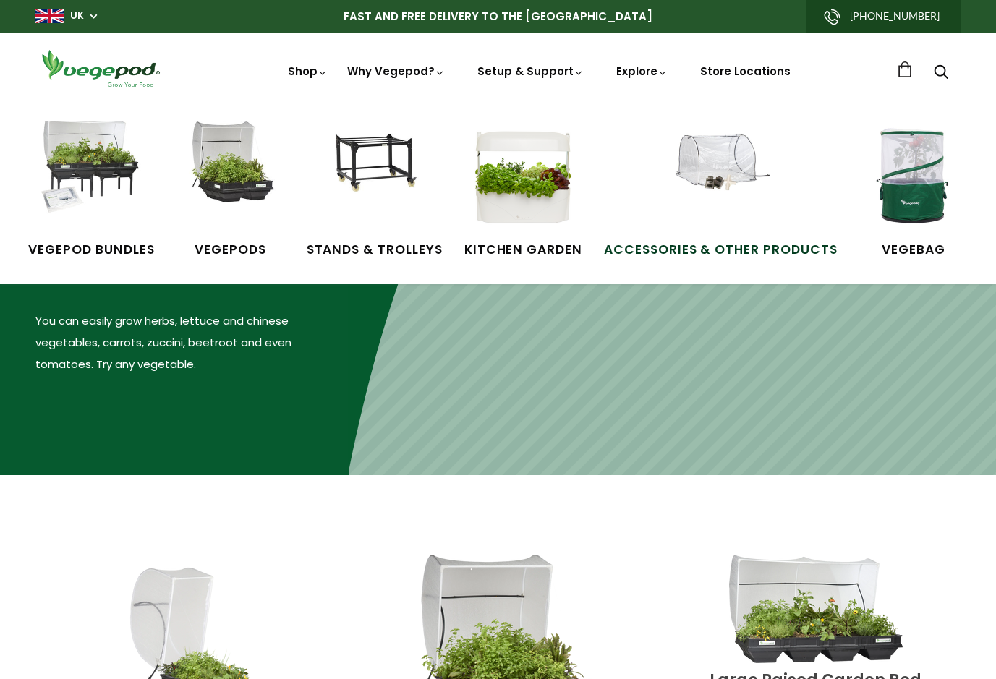
click at [681, 158] on img at bounding box center [720, 176] width 109 height 109
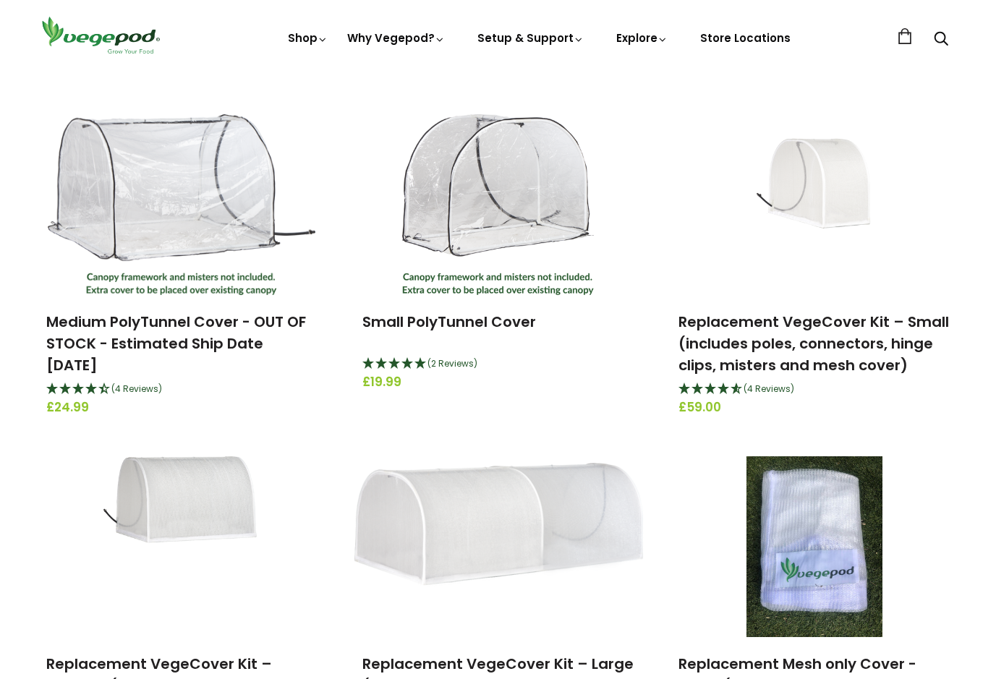
scroll to position [476, 0]
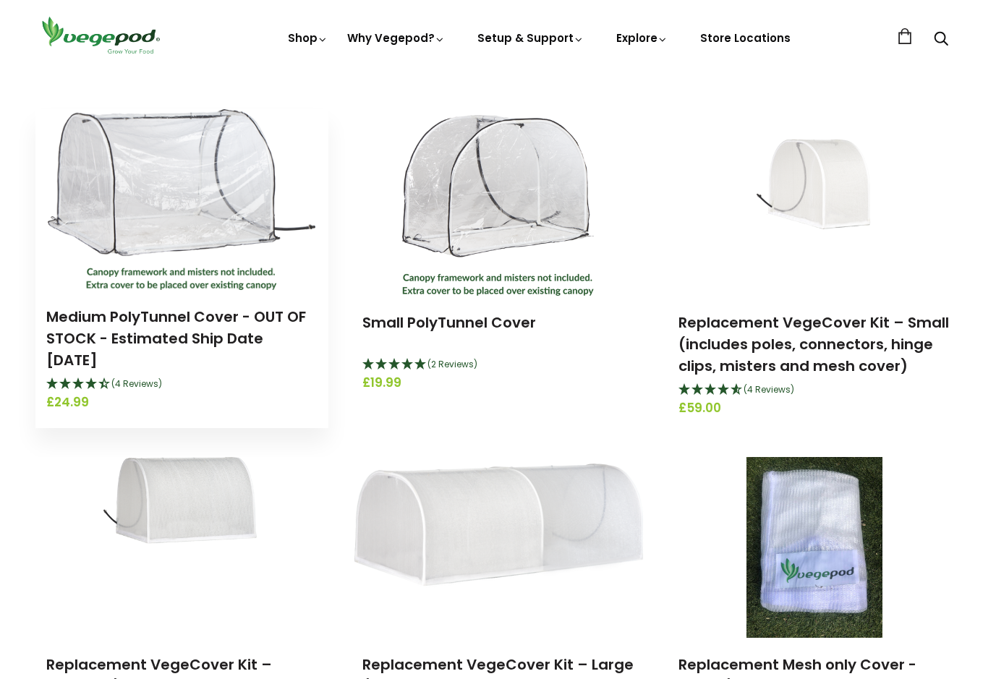
click at [199, 218] on img at bounding box center [182, 199] width 268 height 181
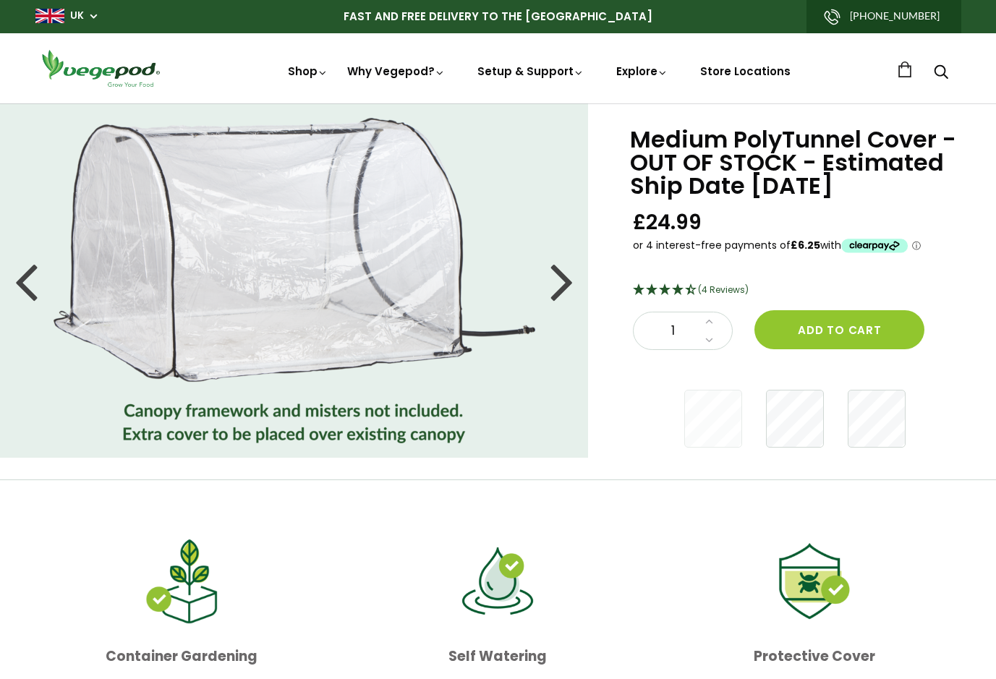
click at [574, 288] on div at bounding box center [561, 280] width 23 height 65
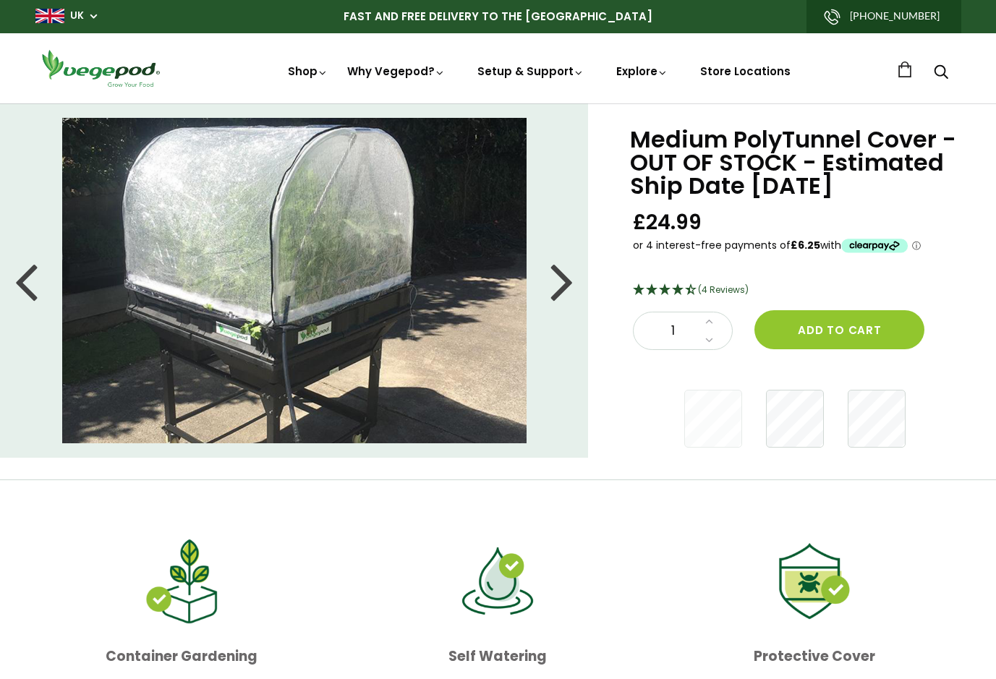
click at [574, 288] on div at bounding box center [561, 280] width 23 height 65
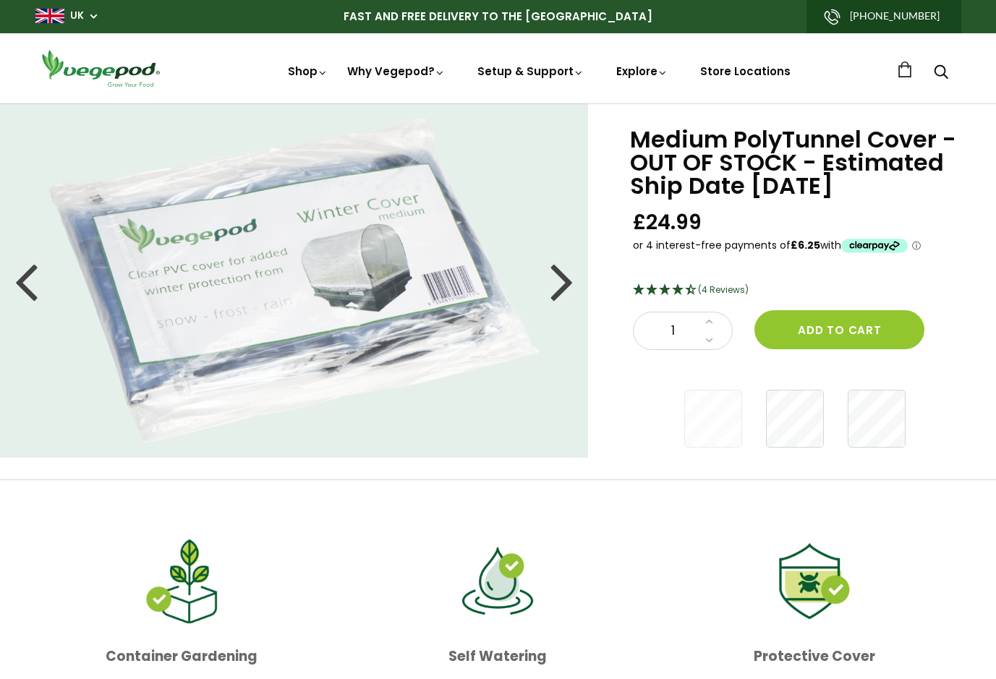
click at [574, 288] on div at bounding box center [561, 280] width 23 height 65
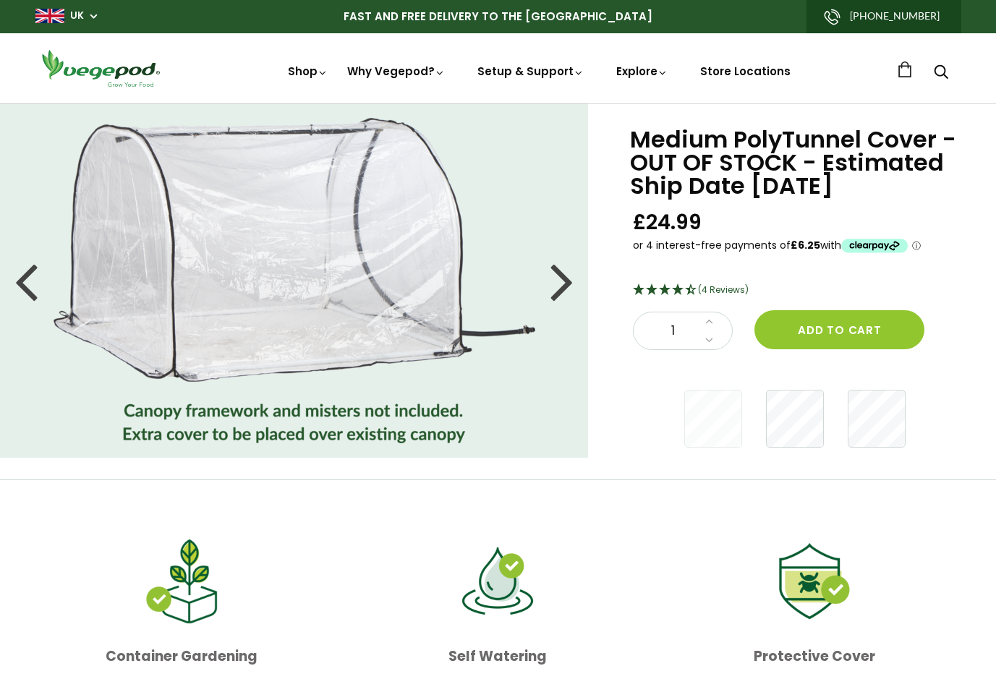
click at [574, 288] on div at bounding box center [561, 280] width 23 height 65
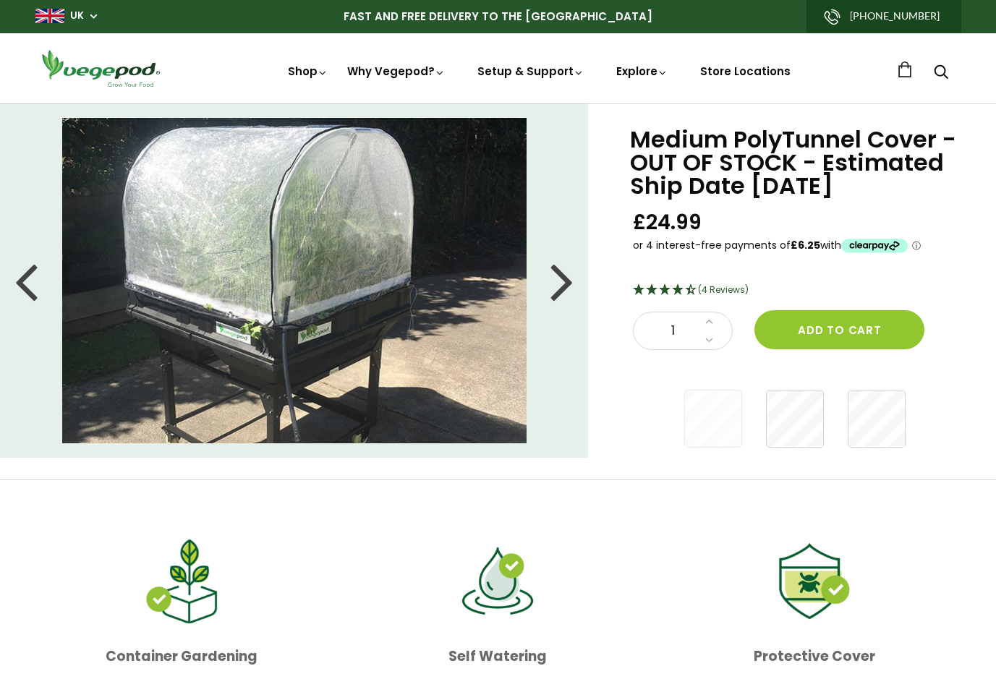
click at [574, 288] on div at bounding box center [561, 280] width 23 height 65
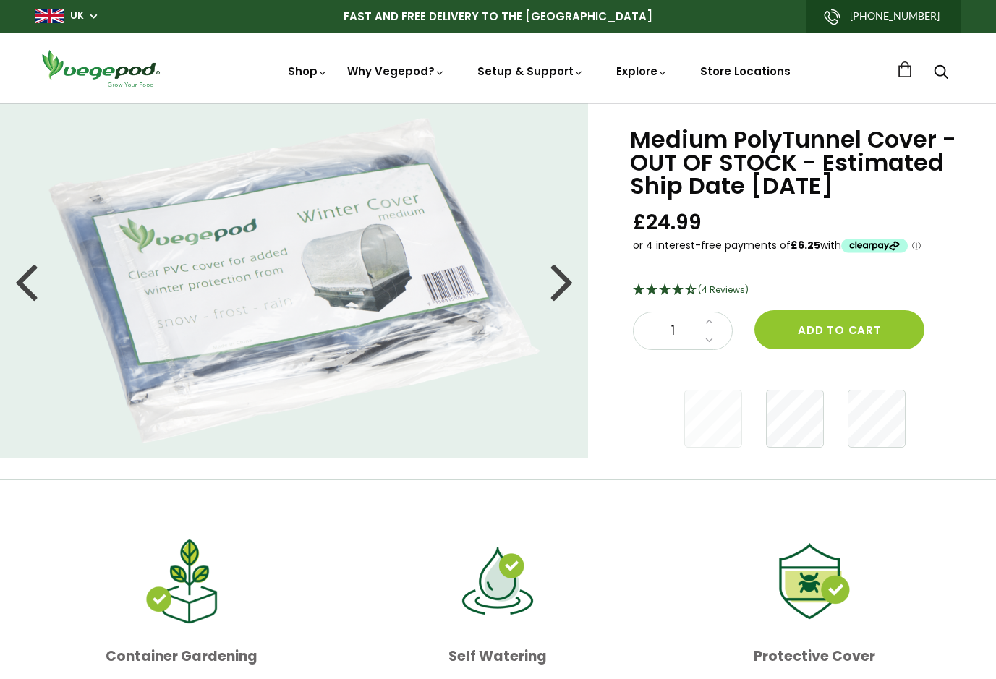
click at [574, 288] on div at bounding box center [561, 280] width 23 height 65
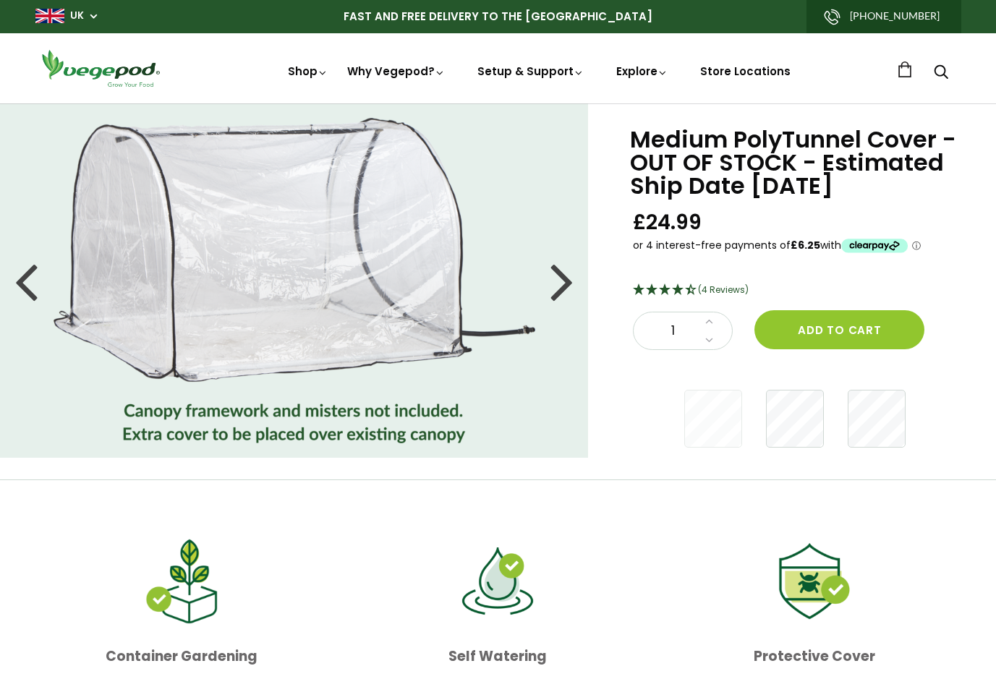
click at [574, 288] on div at bounding box center [561, 280] width 23 height 65
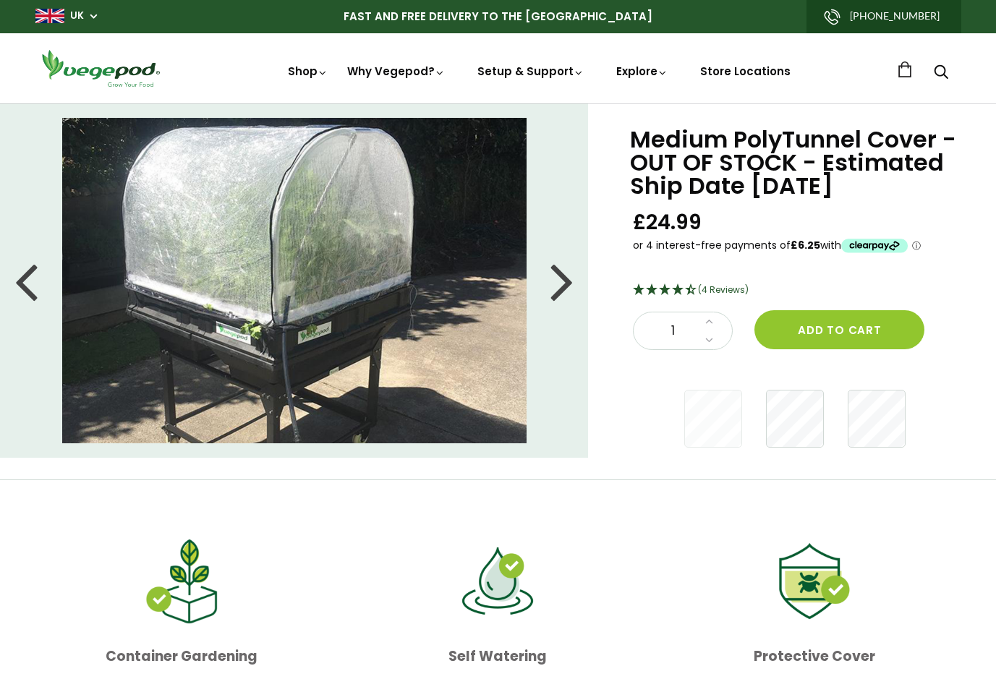
click at [574, 288] on div at bounding box center [561, 280] width 23 height 65
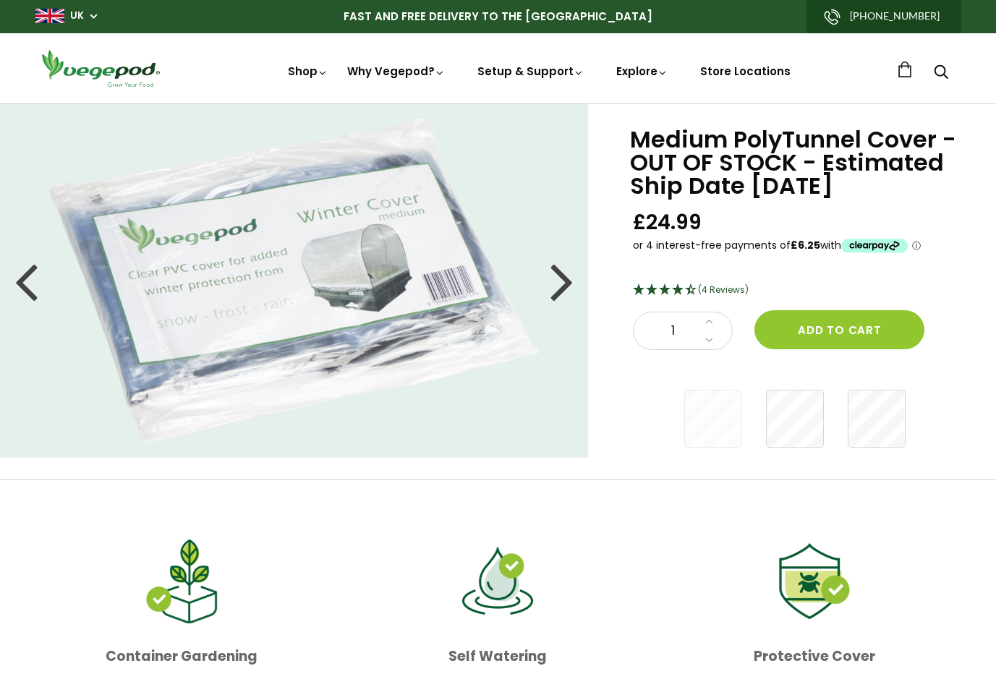
click at [574, 288] on div at bounding box center [561, 280] width 23 height 65
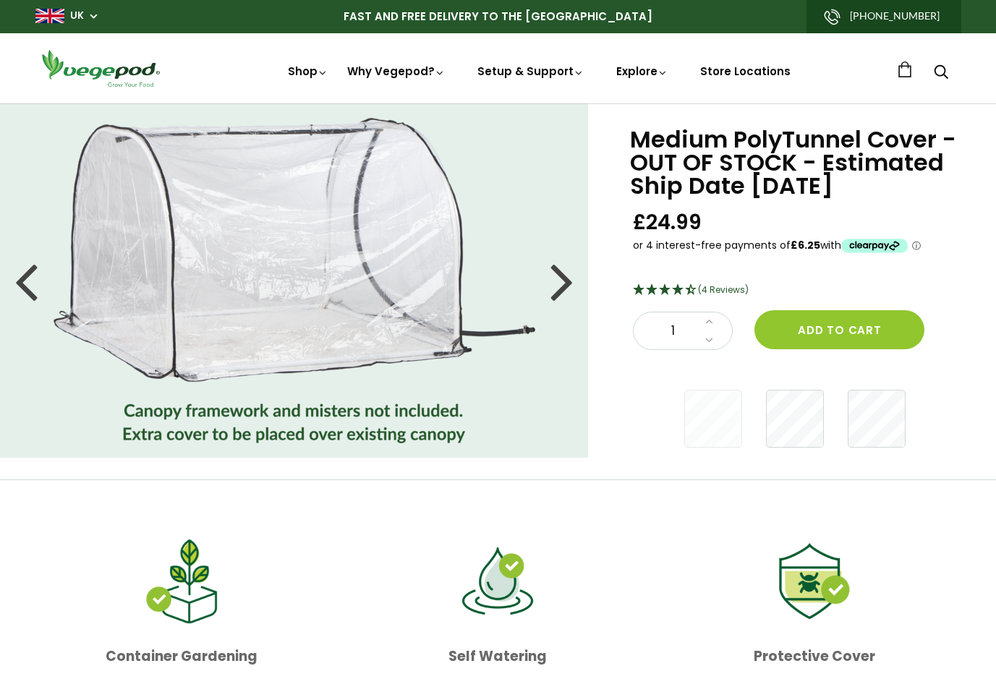
click at [574, 288] on div at bounding box center [561, 280] width 23 height 65
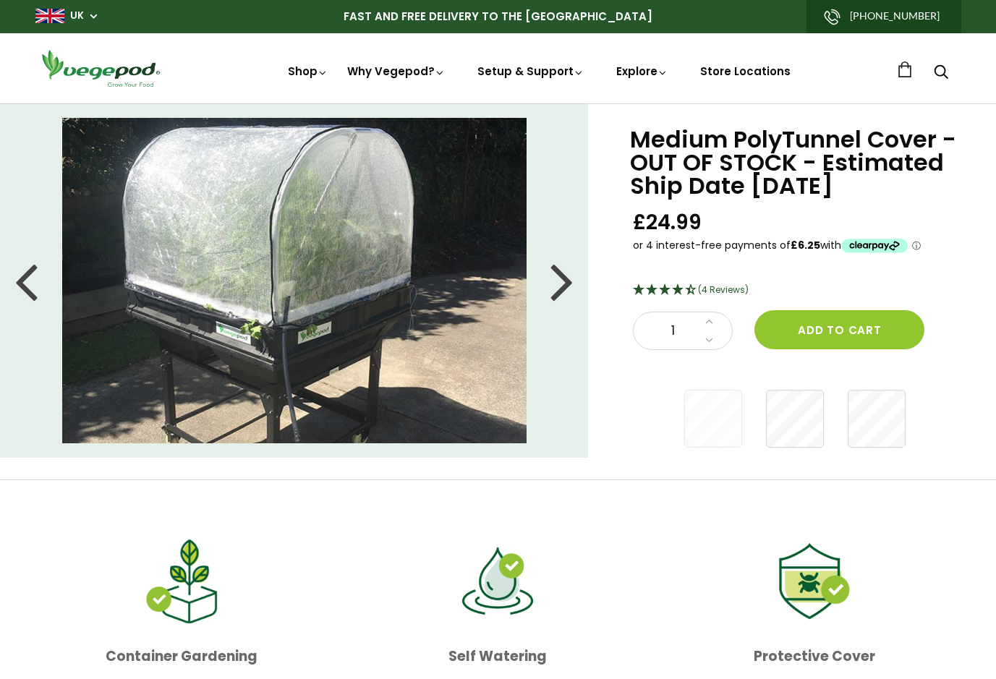
click at [574, 288] on div at bounding box center [561, 280] width 23 height 65
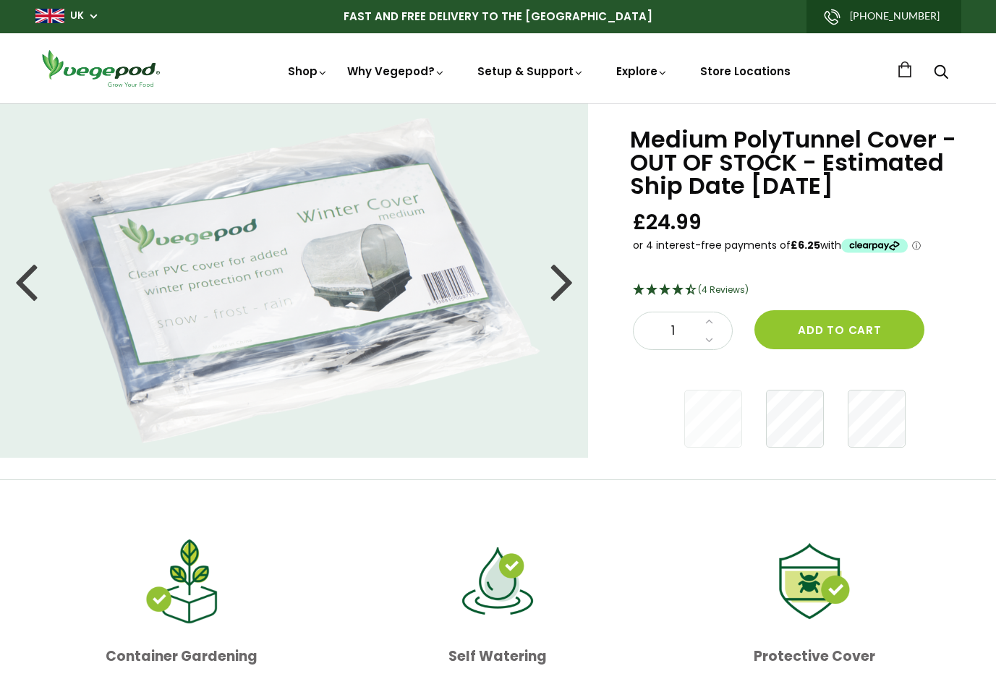
click at [574, 288] on div at bounding box center [561, 280] width 23 height 65
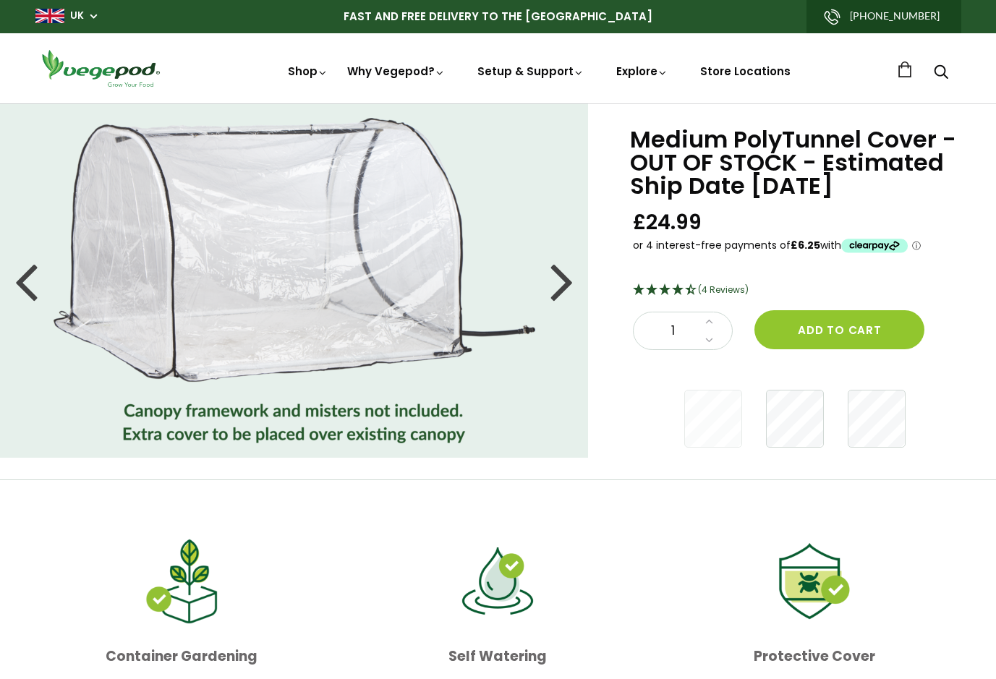
click at [574, 288] on div at bounding box center [561, 280] width 23 height 65
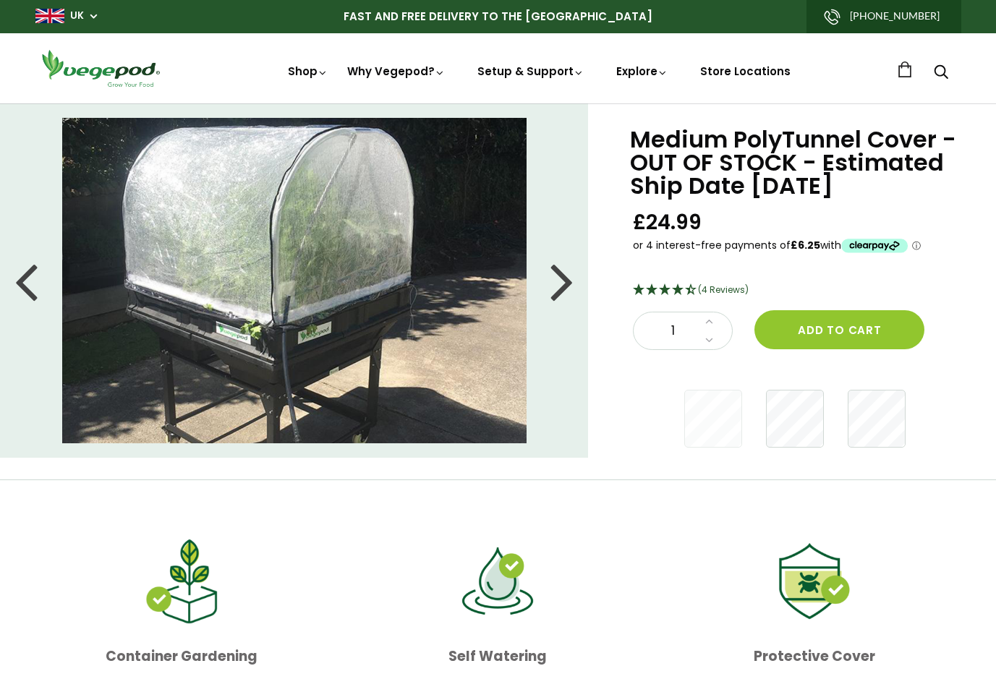
click at [574, 288] on div at bounding box center [561, 280] width 23 height 65
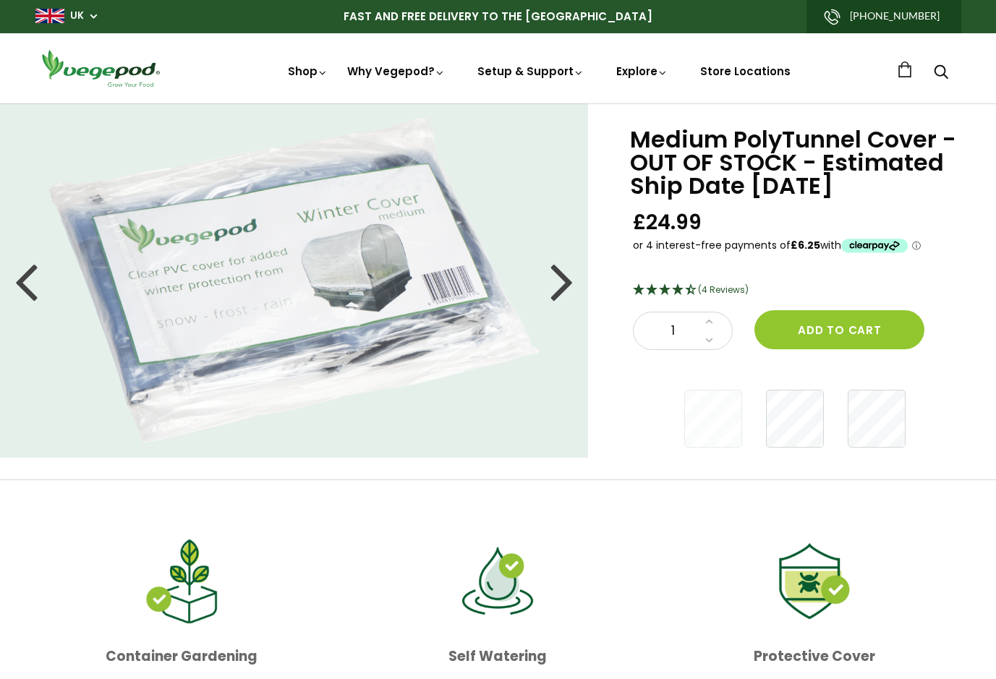
click at [574, 288] on div at bounding box center [561, 280] width 23 height 65
